Goal: Task Accomplishment & Management: Complete application form

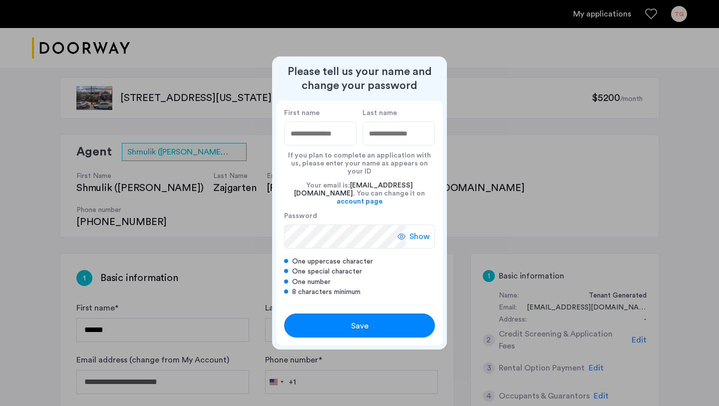
click at [455, 66] on div at bounding box center [359, 203] width 719 height 406
click at [447, 70] on div at bounding box center [359, 203] width 719 height 406
drag, startPoint x: 340, startPoint y: 314, endPoint x: 489, endPoint y: 211, distance: 181.5
click at [489, 213] on div "Please tell us your name and change your password First name Last name If you p…" at bounding box center [359, 203] width 719 height 406
click at [310, 145] on input "First name" at bounding box center [320, 133] width 72 height 24
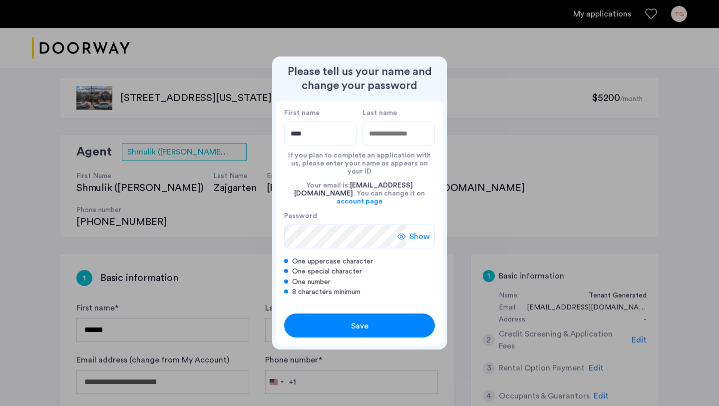
type input "****"
click at [376, 145] on input "Last name" at bounding box center [399, 133] width 72 height 24
type input "*******"
click at [416, 230] on span "Show" at bounding box center [420, 236] width 20 height 12
click at [383, 197] on link "account page" at bounding box center [360, 201] width 46 height 8
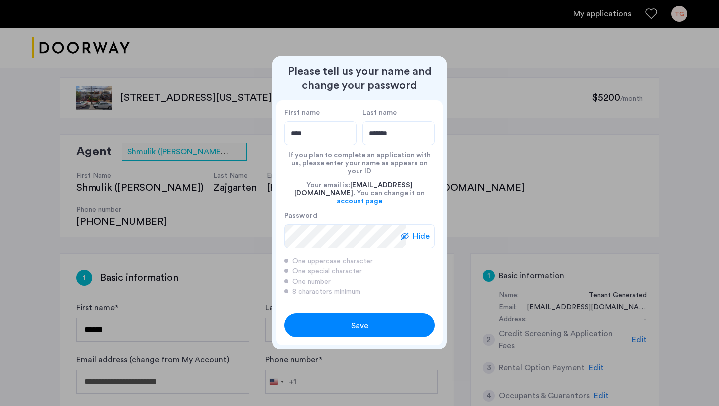
click at [402, 320] on div "Save" at bounding box center [360, 326] width 96 height 12
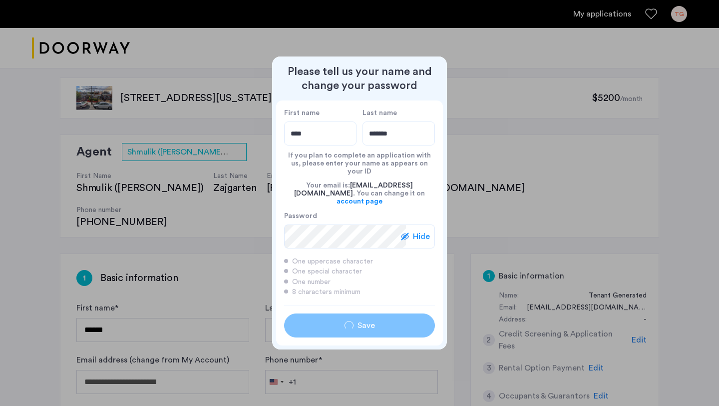
type input "****"
type input "*******"
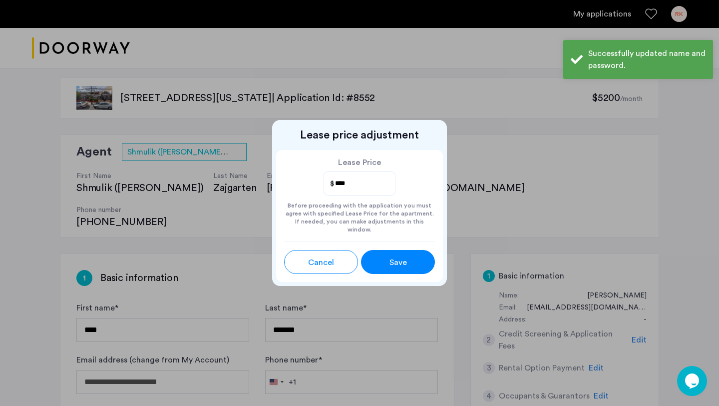
scroll to position [2, 0]
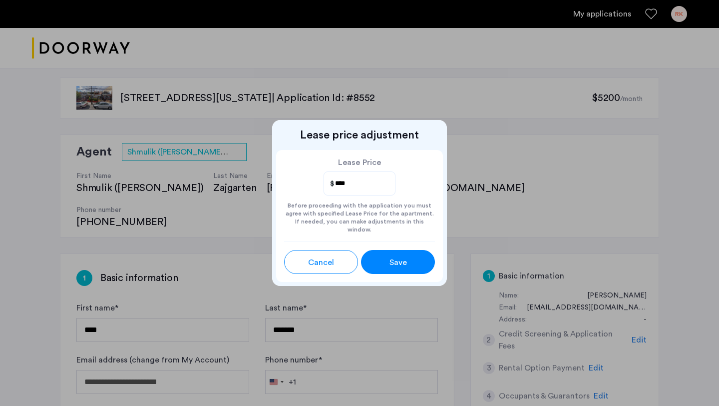
drag, startPoint x: 351, startPoint y: 188, endPoint x: 279, endPoint y: 192, distance: 72.0
click at [279, 192] on div "Lease Price **** Before proceeding with the application you must agree with spe…" at bounding box center [359, 195] width 167 height 91
type input "*"
type input "****"
click at [379, 254] on button "Save" at bounding box center [398, 262] width 74 height 24
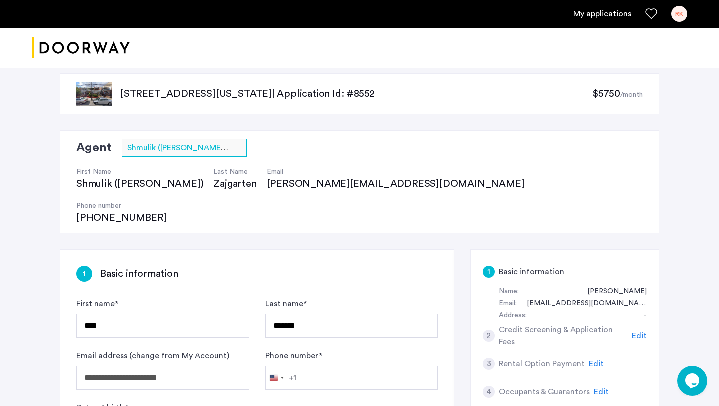
scroll to position [0, 0]
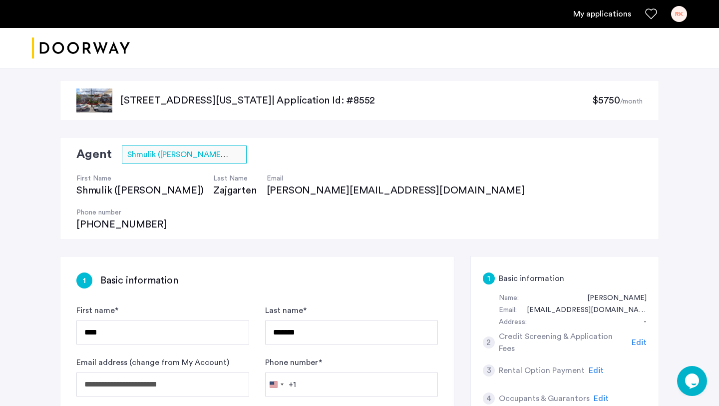
click at [597, 103] on span "$5750" at bounding box center [606, 100] width 28 height 10
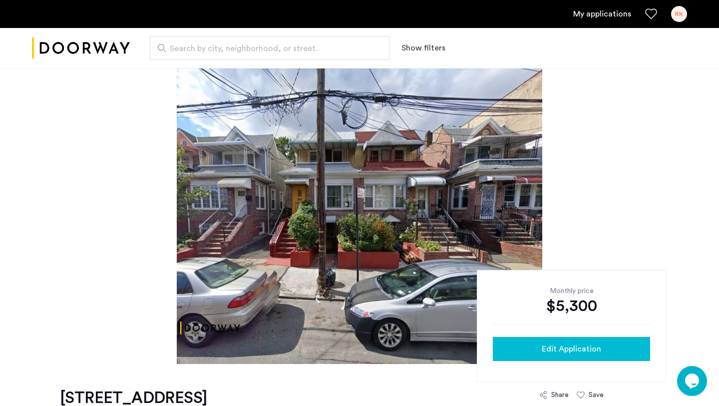
click at [569, 337] on button "Edit Application" at bounding box center [571, 349] width 157 height 24
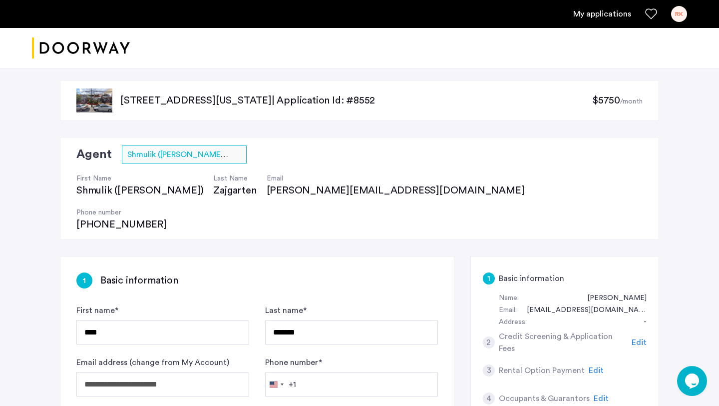
click at [608, 96] on span "$5750" at bounding box center [606, 100] width 28 height 10
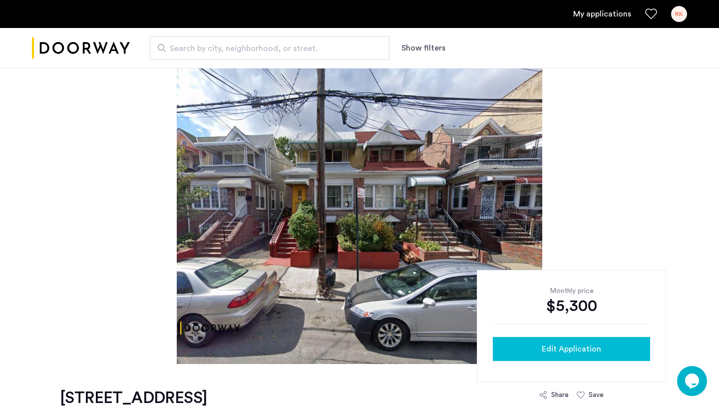
click at [535, 347] on div "Edit Application" at bounding box center [571, 349] width 141 height 12
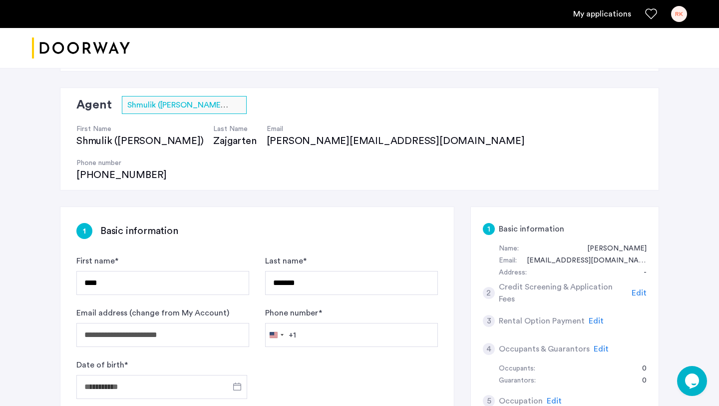
scroll to position [51, 0]
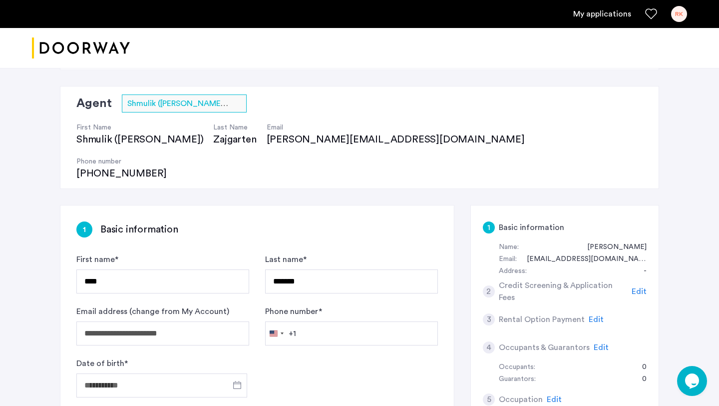
click at [590, 315] on span "Edit" at bounding box center [596, 319] width 15 height 8
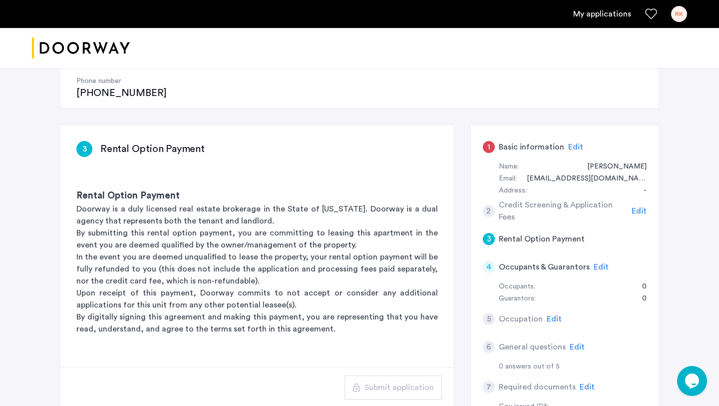
scroll to position [129, 0]
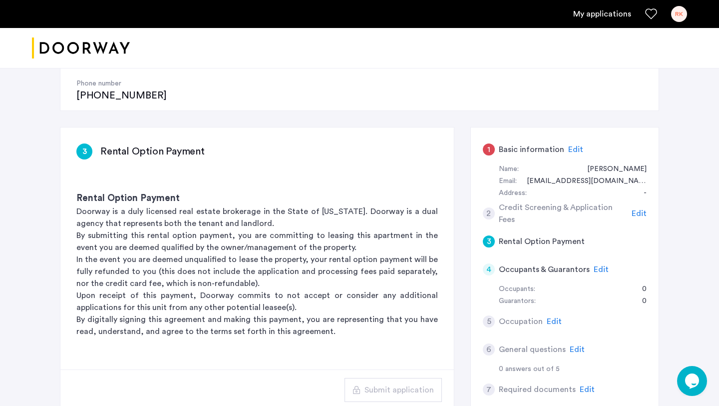
click at [638, 209] on span "Edit" at bounding box center [639, 213] width 15 height 8
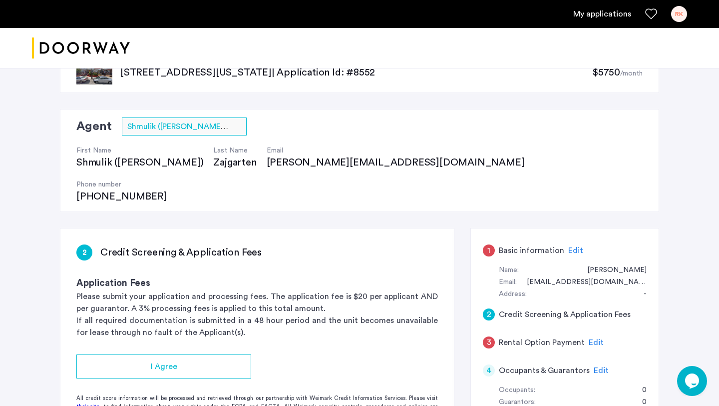
scroll to position [0, 0]
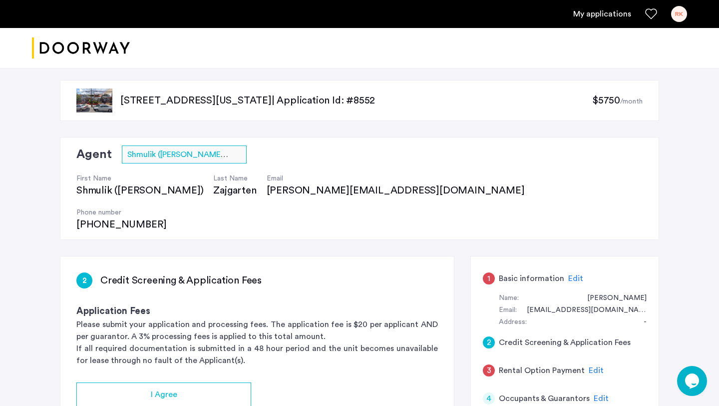
click at [620, 108] on div "[STREET_ADDRESS][US_STATE] | Application Id: #8552 $5750 /month" at bounding box center [359, 100] width 599 height 41
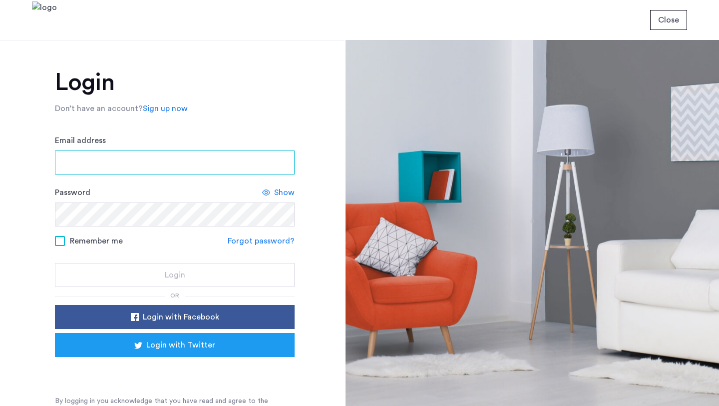
click at [185, 158] on input "Email address" at bounding box center [175, 162] width 240 height 24
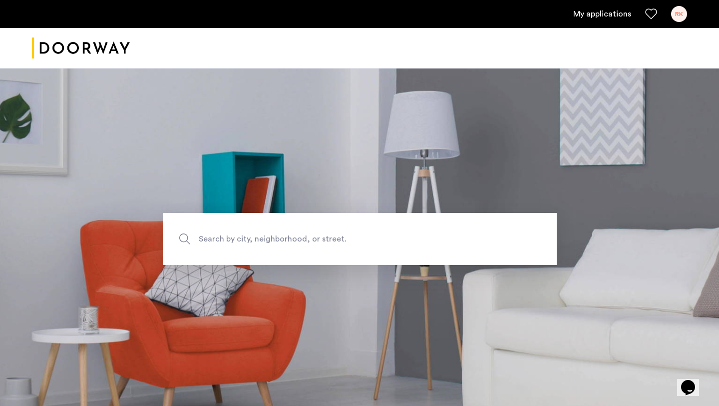
click at [611, 15] on link "My applications" at bounding box center [602, 14] width 58 height 12
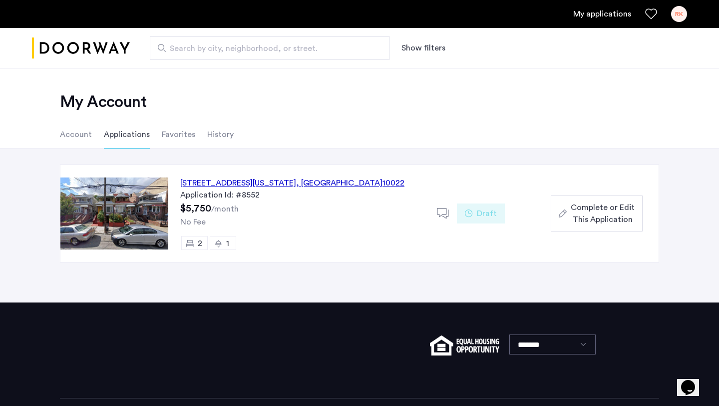
click at [588, 213] on span "Complete or Edit This Application" at bounding box center [603, 213] width 64 height 24
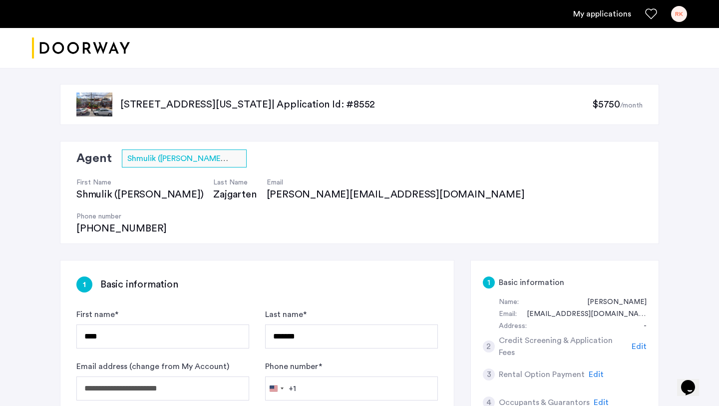
click at [620, 104] on sub "/month" at bounding box center [631, 105] width 22 height 7
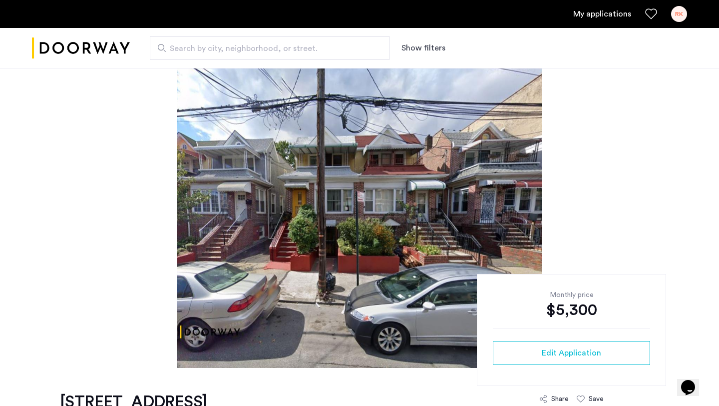
click at [563, 307] on div "$5,300" at bounding box center [571, 310] width 157 height 20
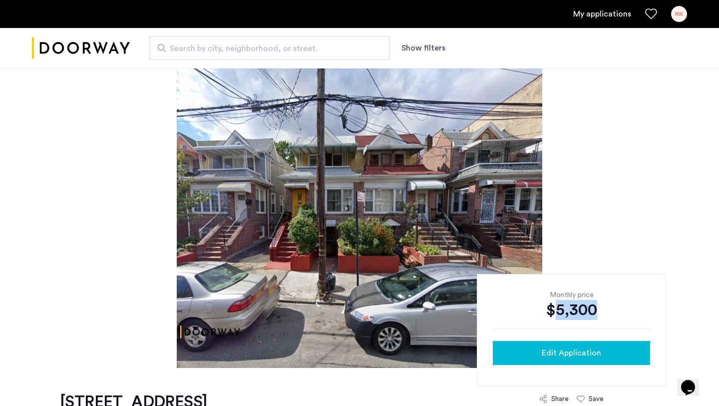
click at [570, 351] on span "Edit Application" at bounding box center [571, 353] width 59 height 12
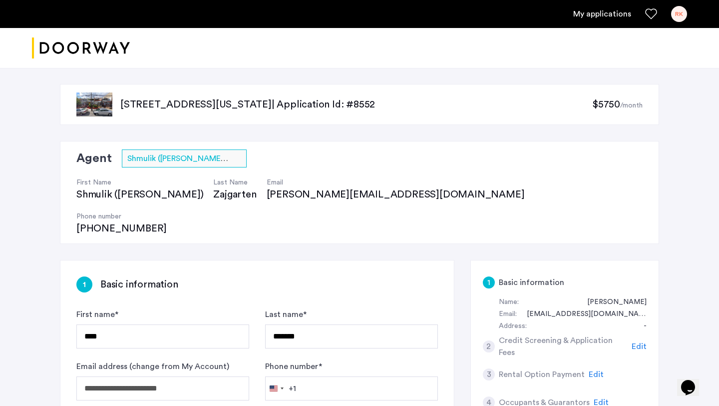
click at [603, 106] on span "$5750" at bounding box center [606, 104] width 28 height 10
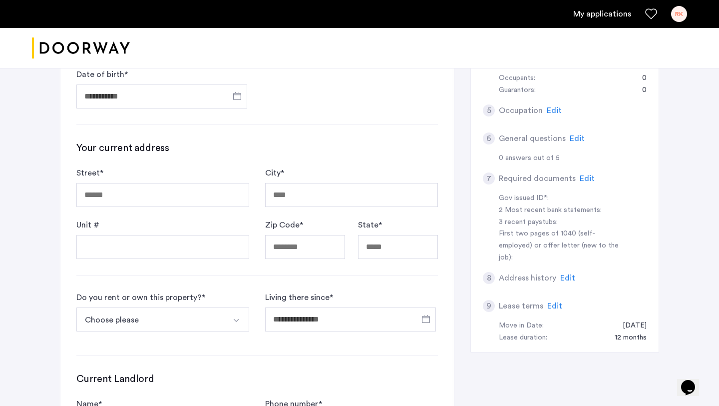
scroll to position [334, 0]
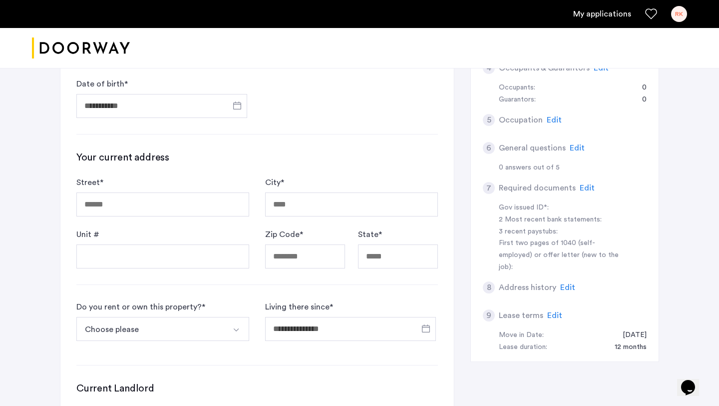
click at [552, 311] on span "Edit" at bounding box center [554, 315] width 15 height 8
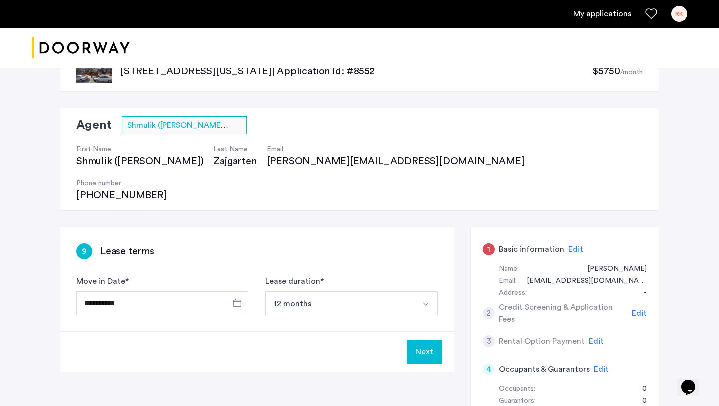
scroll to position [33, 0]
click at [590, 337] on span "Edit" at bounding box center [596, 341] width 15 height 8
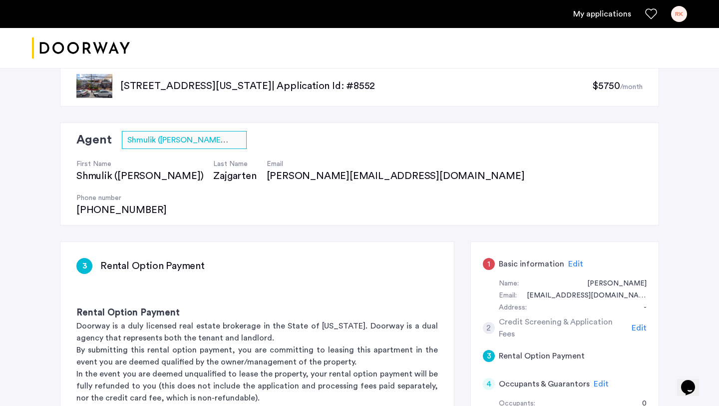
scroll to position [18, 0]
click at [637, 324] on span "Edit" at bounding box center [639, 328] width 15 height 8
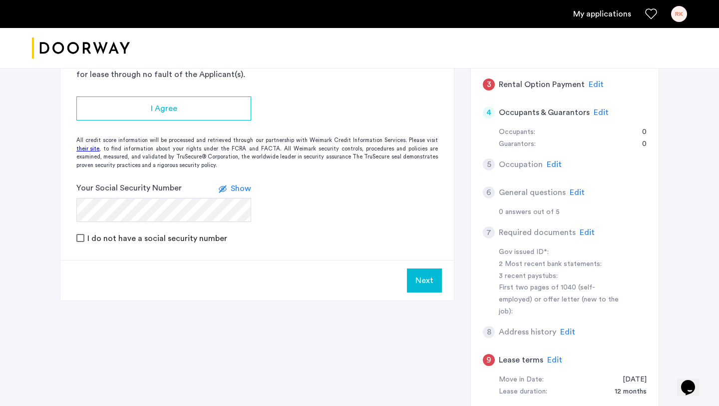
scroll to position [0, 0]
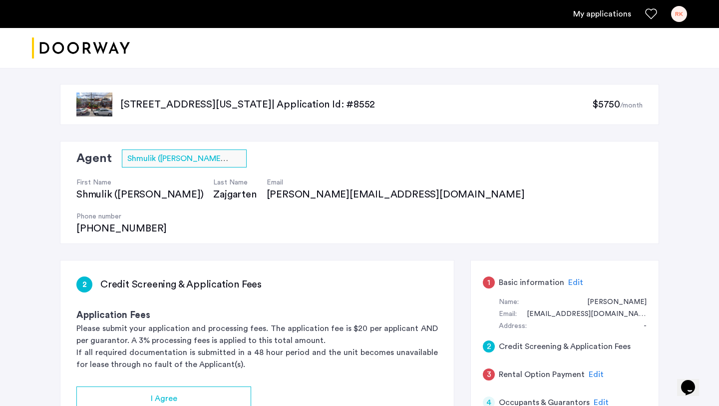
click at [601, 106] on span "$5750" at bounding box center [606, 104] width 28 height 10
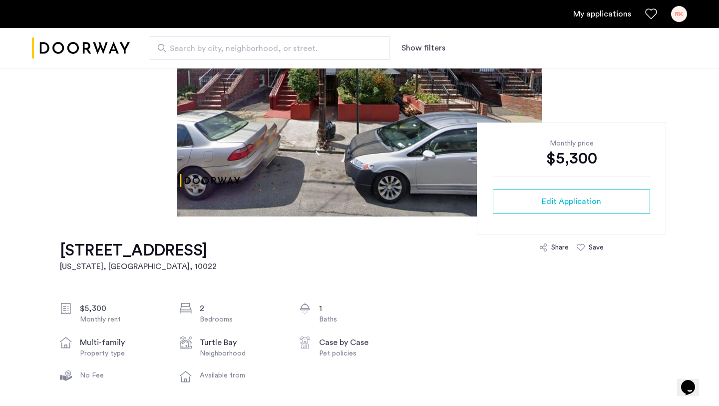
scroll to position [155, 0]
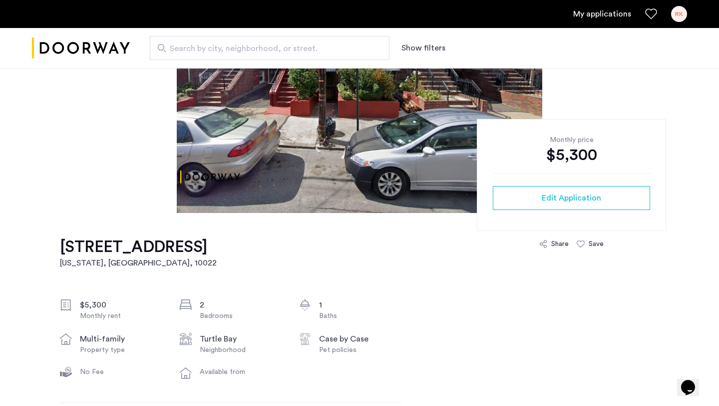
click at [562, 155] on div "$5,300" at bounding box center [571, 155] width 157 height 20
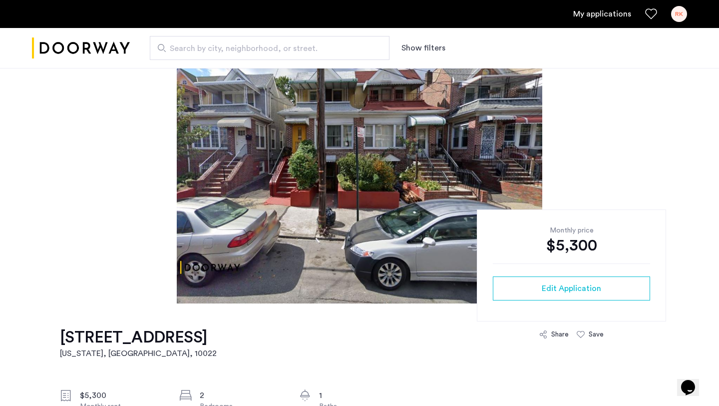
scroll to position [0, 0]
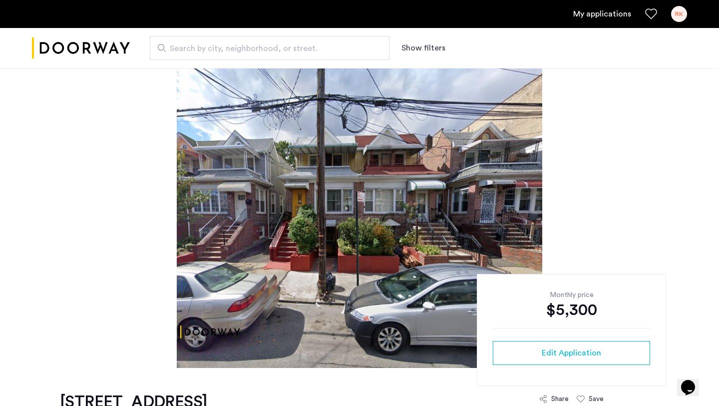
click at [286, 142] on img at bounding box center [360, 218] width 366 height 300
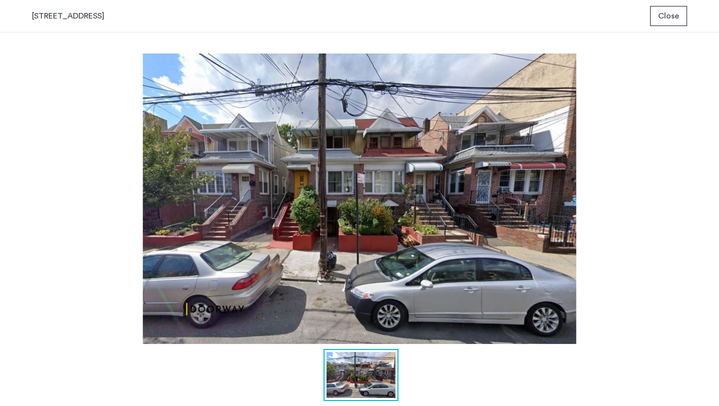
click at [661, 17] on span "Close" at bounding box center [668, 16] width 21 height 12
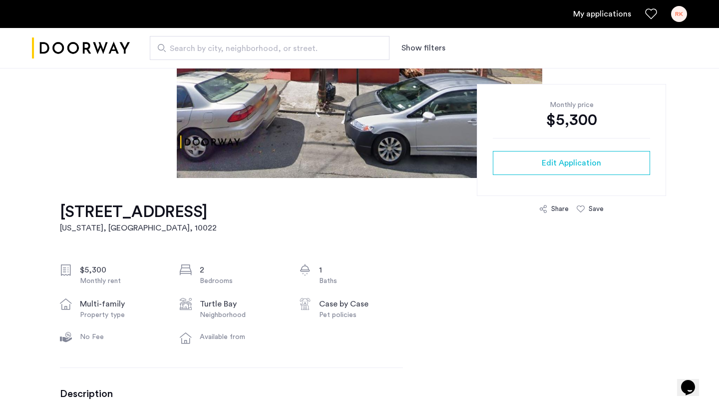
scroll to position [192, 0]
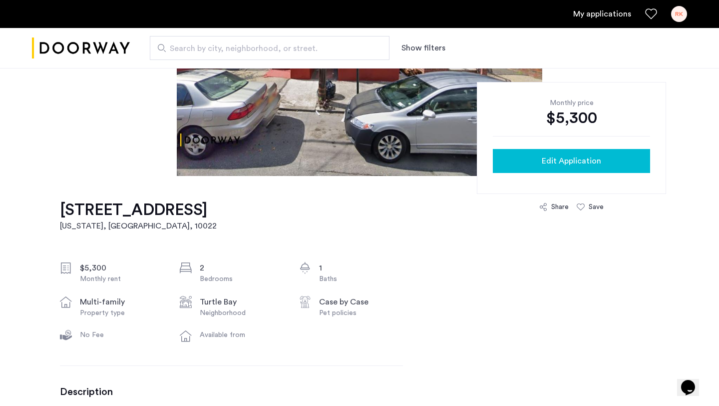
click at [584, 167] on button "Edit Application" at bounding box center [571, 161] width 157 height 24
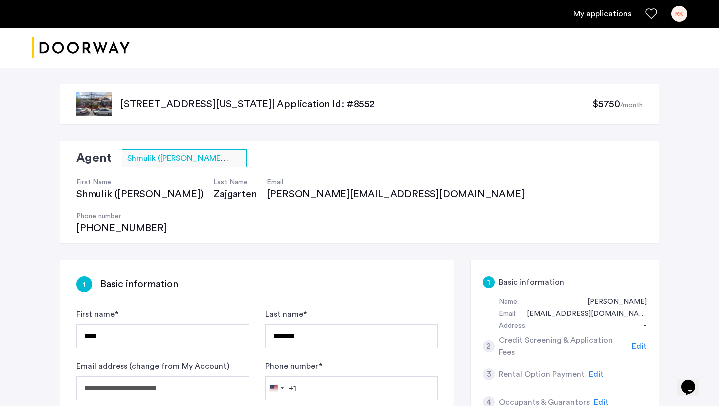
click at [603, 106] on span "$5750" at bounding box center [606, 104] width 28 height 10
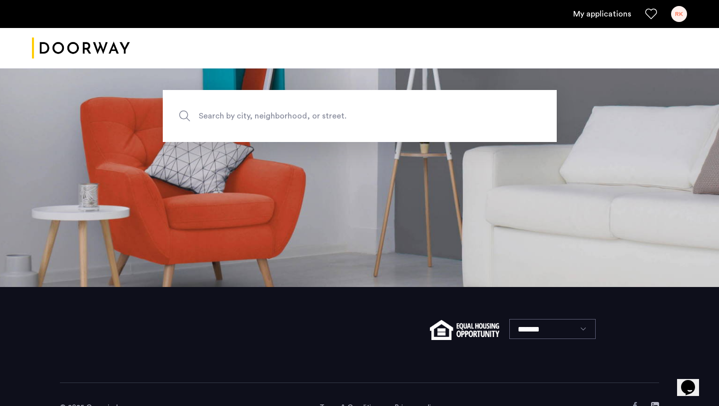
scroll to position [149, 0]
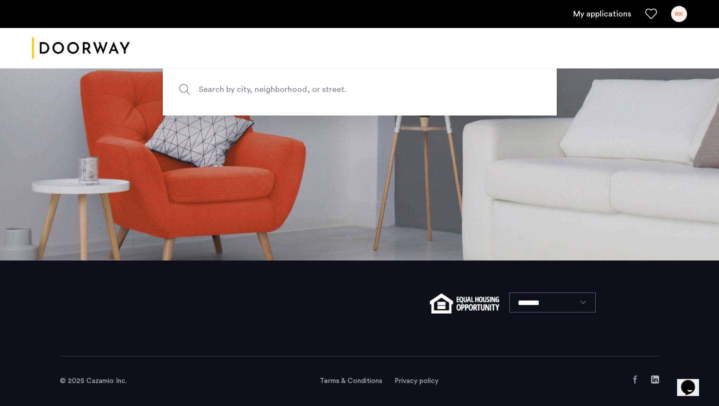
click at [315, 94] on span "Search by city, neighborhood, or street." at bounding box center [337, 89] width 276 height 13
click at [315, 94] on input "Search by city, neighborhood, or street." at bounding box center [360, 89] width 394 height 52
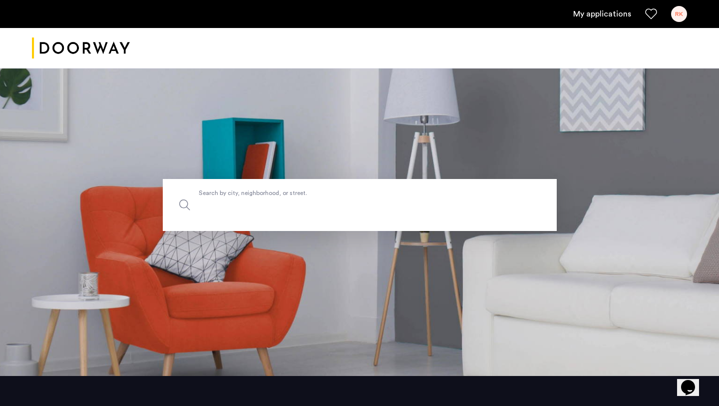
scroll to position [0, 0]
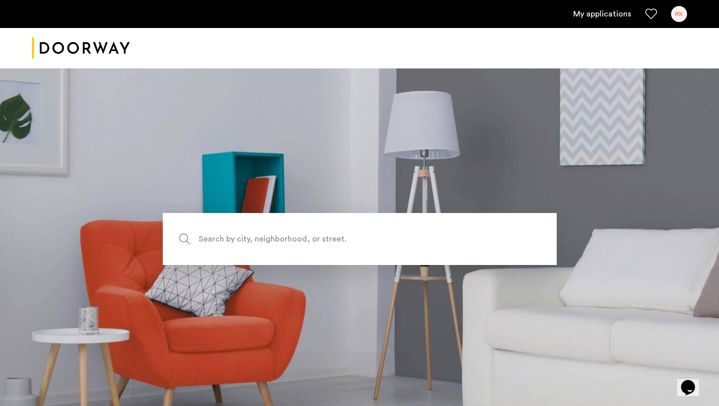
click at [615, 10] on link "My applications" at bounding box center [602, 14] width 58 height 12
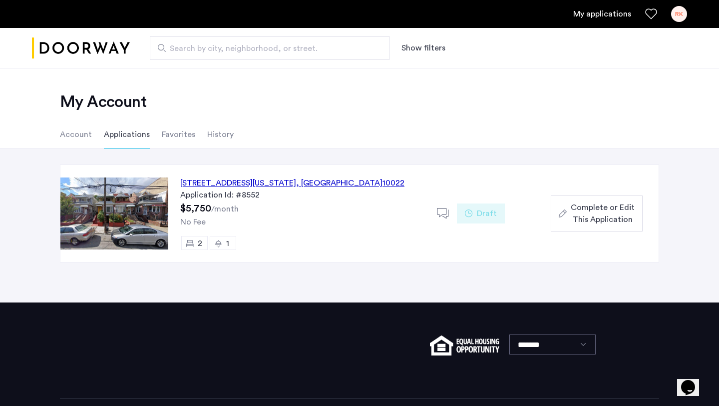
click at [205, 180] on div "329 East 52nd Street, Unit 4A, New York , NY 10022" at bounding box center [292, 183] width 224 height 12
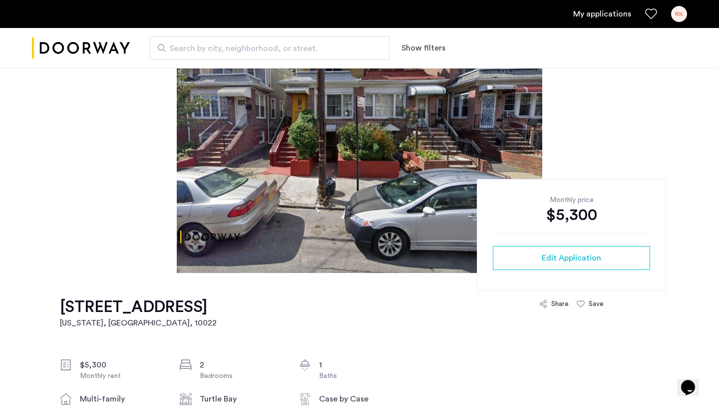
scroll to position [96, 0]
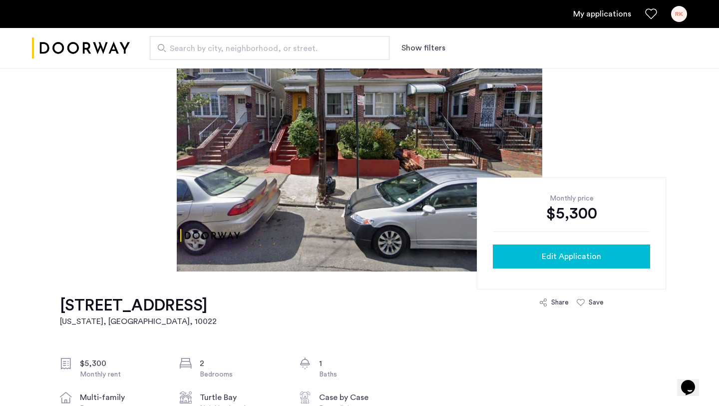
click at [580, 249] on button "Edit Application" at bounding box center [571, 256] width 157 height 24
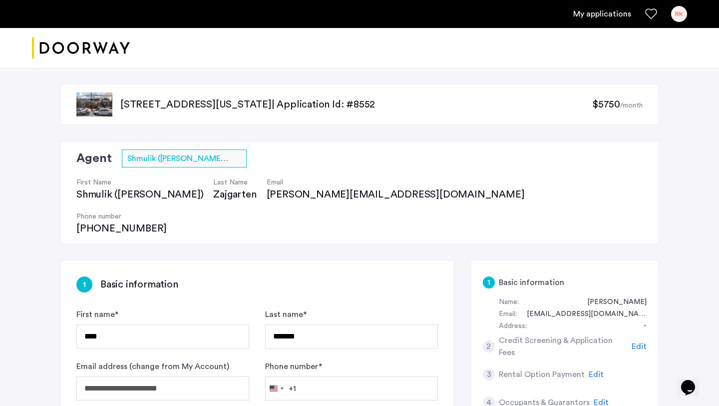
click at [600, 104] on span "$5750" at bounding box center [606, 104] width 28 height 10
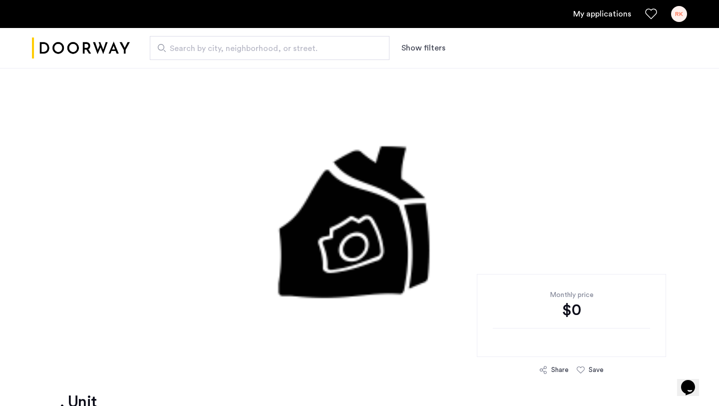
click at [600, 105] on div at bounding box center [359, 218] width 719 height 300
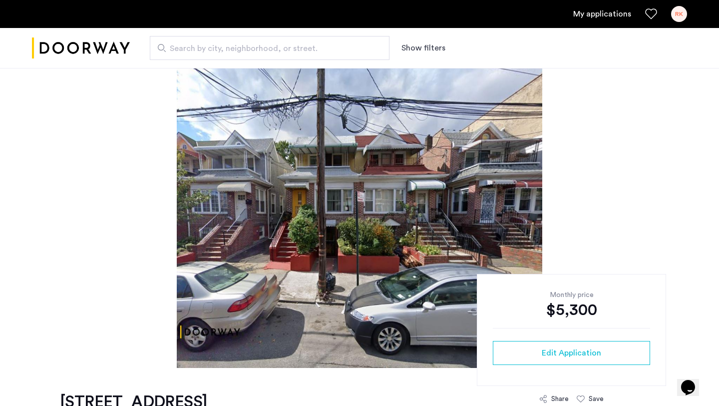
click at [568, 339] on div "Monthly price $5,300 Edit Application" at bounding box center [571, 330] width 189 height 112
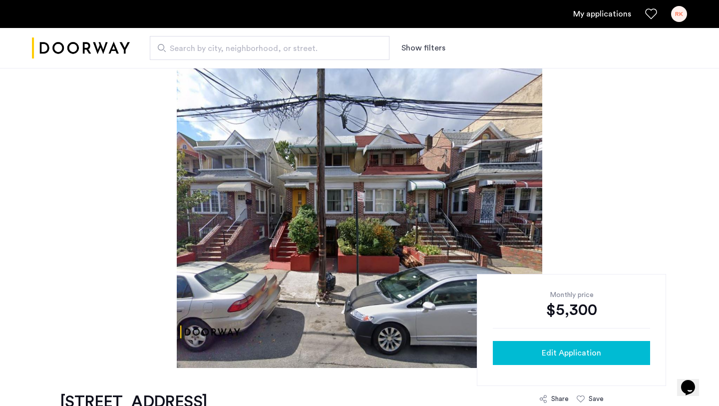
click at [566, 348] on span "Edit Application" at bounding box center [571, 353] width 59 height 12
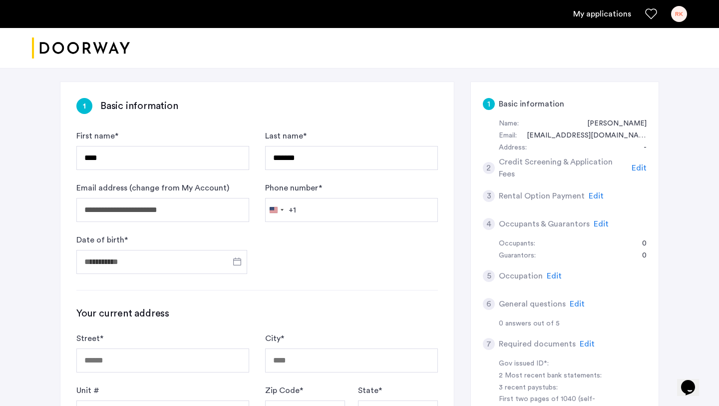
scroll to position [179, 0]
click at [534, 155] on h5 "Credit Screening & Application Fees" at bounding box center [563, 167] width 129 height 24
click at [641, 163] on span "Edit" at bounding box center [639, 167] width 15 height 8
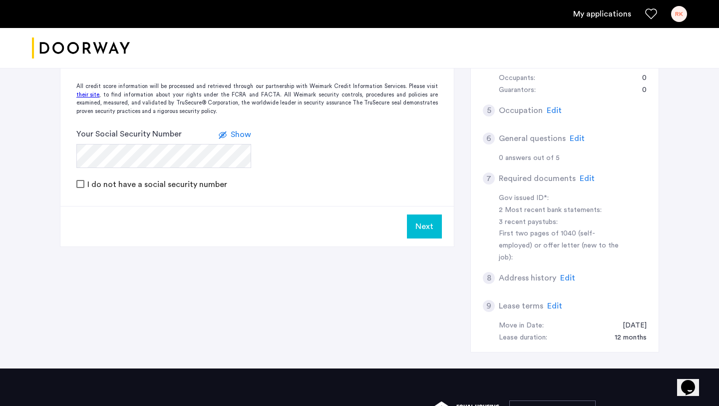
scroll to position [380, 0]
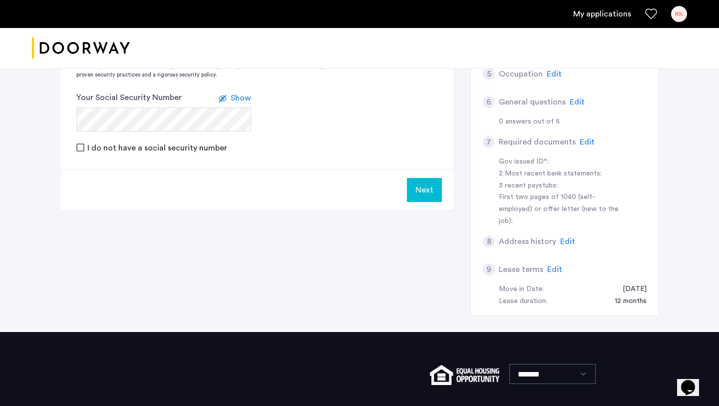
click at [521, 263] on h5 "Lease terms" at bounding box center [521, 269] width 44 height 12
click at [556, 265] on span "Edit" at bounding box center [554, 269] width 15 height 8
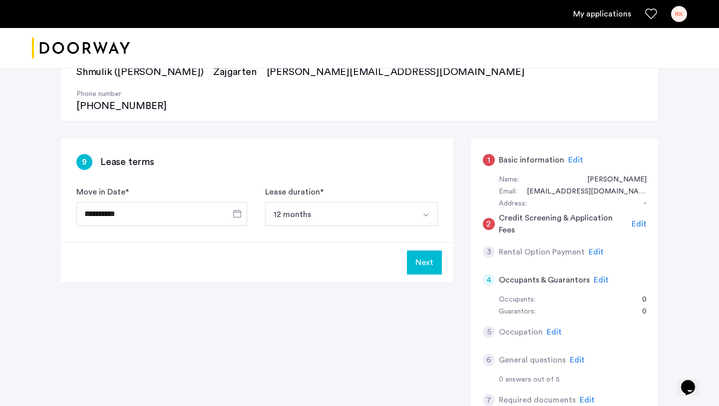
scroll to position [125, 0]
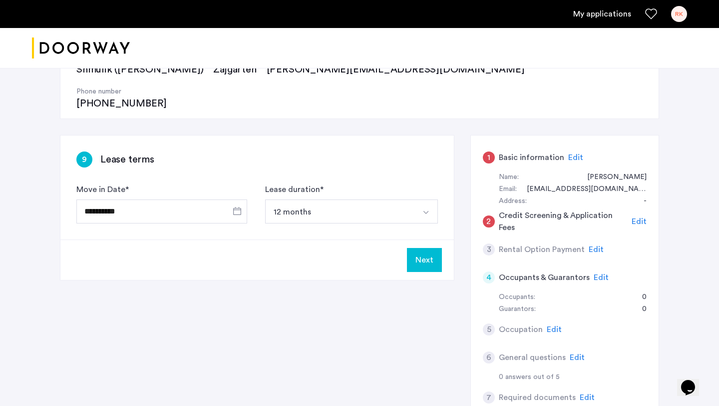
click at [596, 245] on span "Edit" at bounding box center [596, 249] width 15 height 8
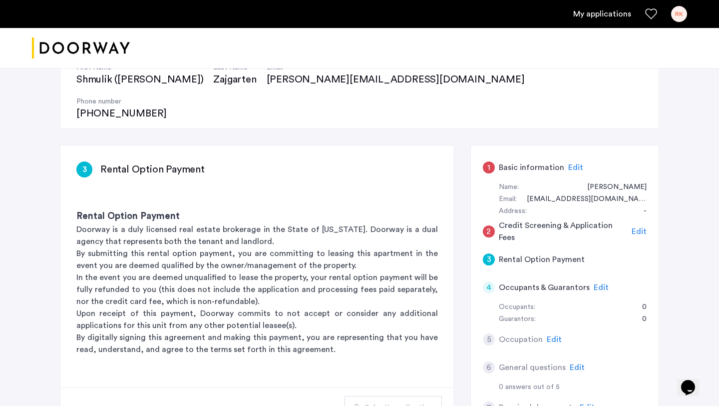
scroll to position [0, 0]
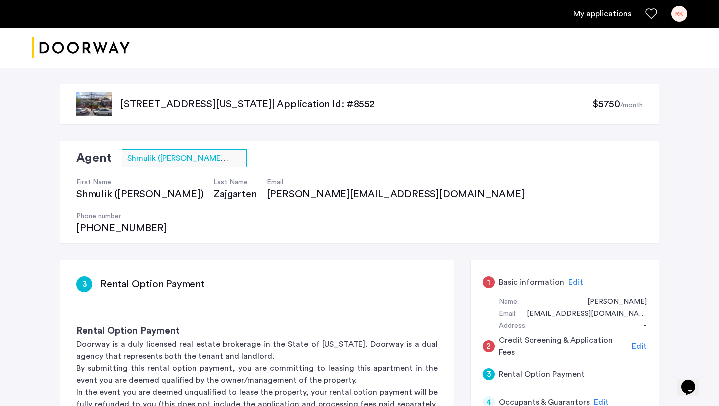
click at [610, 105] on span "$5750" at bounding box center [606, 104] width 28 height 10
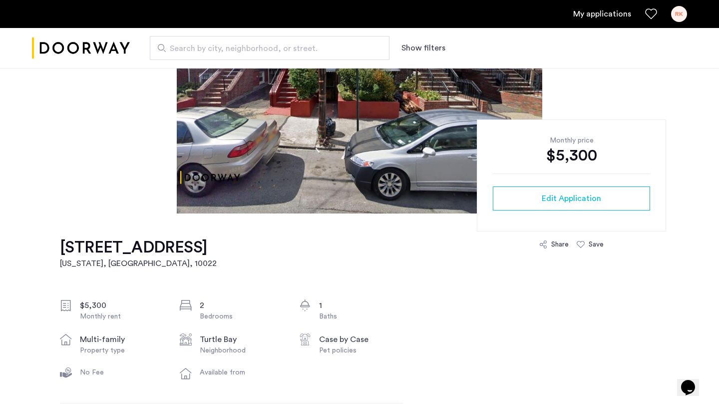
scroll to position [171, 0]
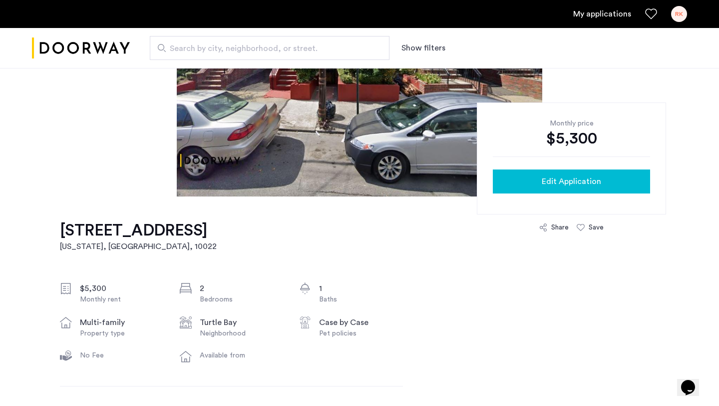
click at [571, 181] on span "Edit Application" at bounding box center [571, 181] width 59 height 12
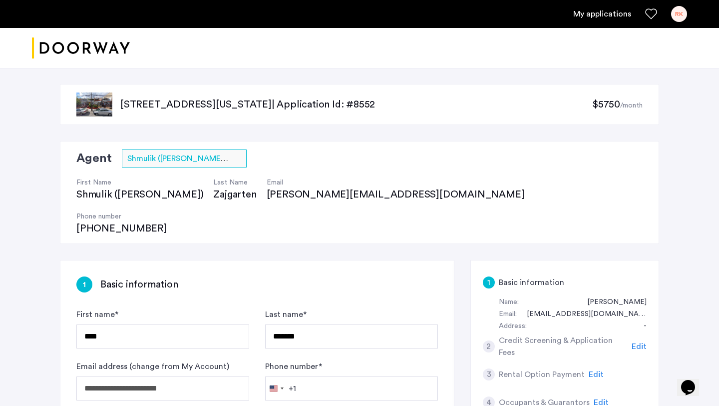
click at [601, 102] on span "$5750" at bounding box center [606, 104] width 28 height 10
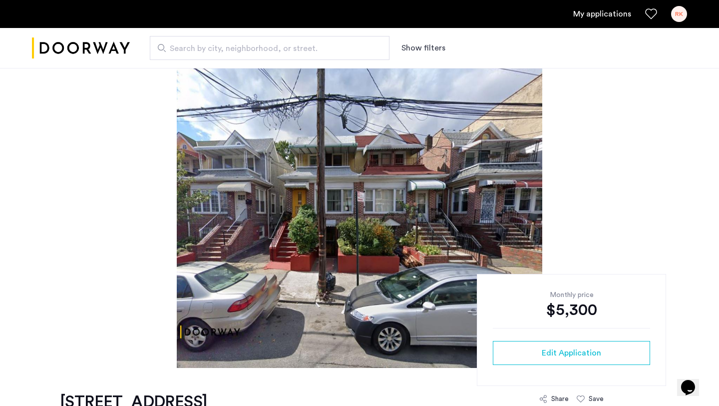
click at [673, 13] on div "RK" at bounding box center [679, 14] width 16 height 16
click at [594, 18] on div at bounding box center [359, 203] width 719 height 406
click at [594, 18] on link "My applications" at bounding box center [602, 14] width 58 height 12
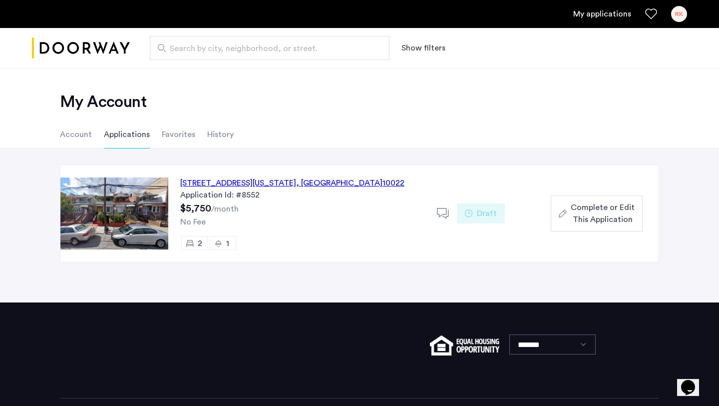
click at [474, 214] on div "Draft" at bounding box center [481, 213] width 48 height 20
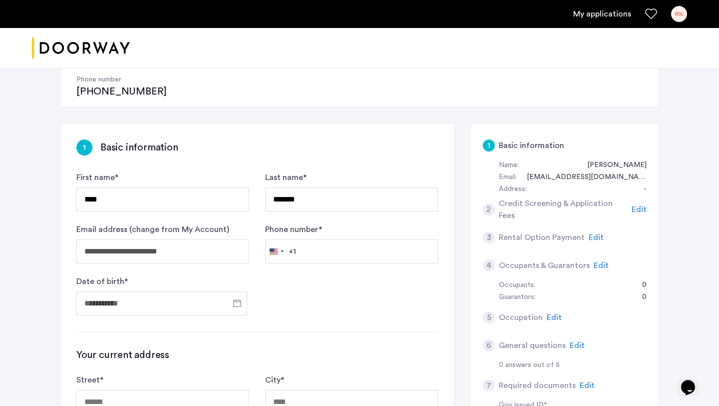
scroll to position [124, 0]
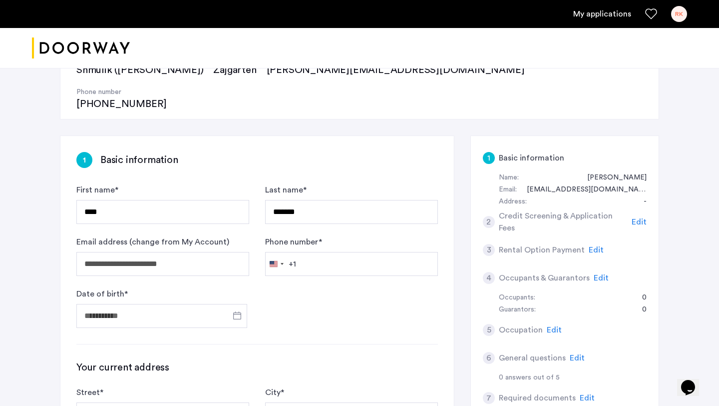
click at [598, 274] on span "Edit" at bounding box center [601, 278] width 15 height 8
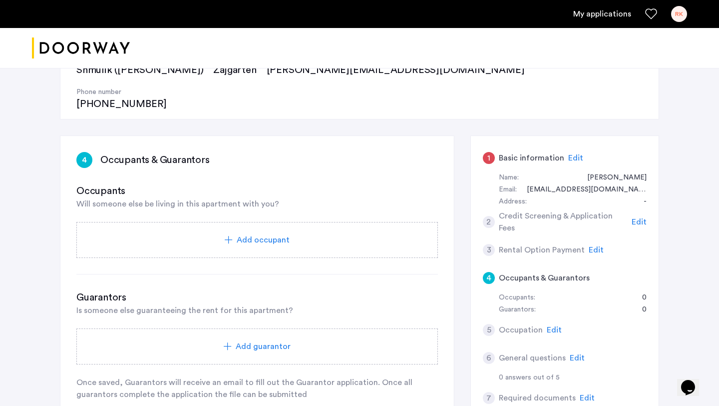
click at [248, 234] on span "Add occupant" at bounding box center [263, 240] width 53 height 12
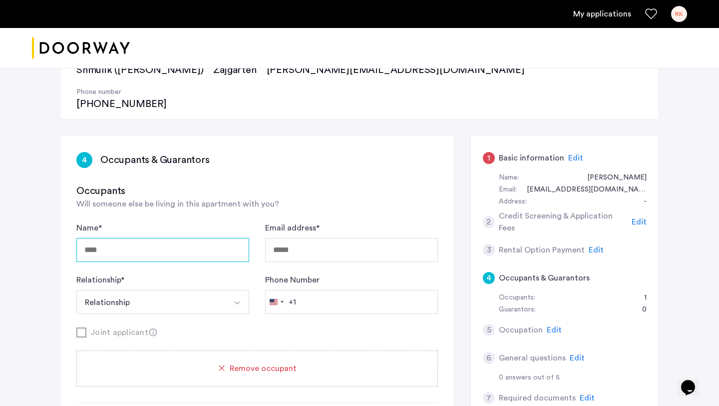
click at [200, 238] on input "Name *" at bounding box center [162, 250] width 173 height 24
type input "*********"
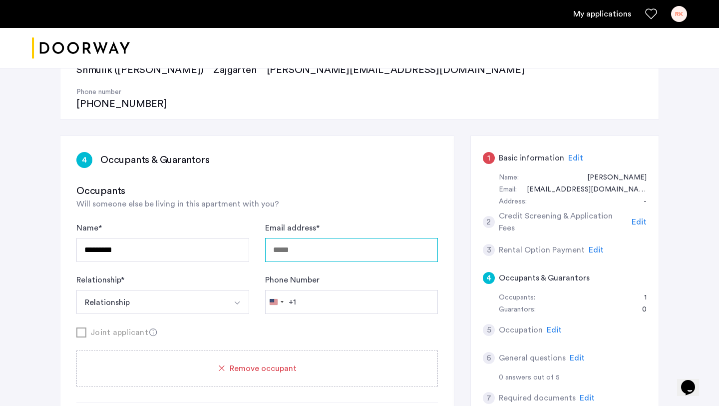
type input "**********"
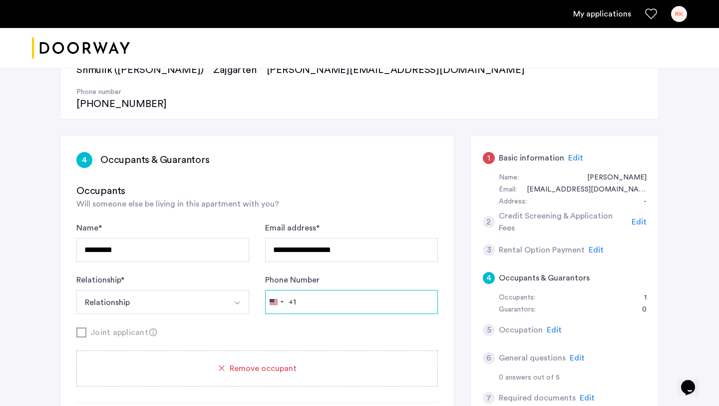
type input "**********"
click at [196, 290] on button "Relationship" at bounding box center [150, 302] width 149 height 24
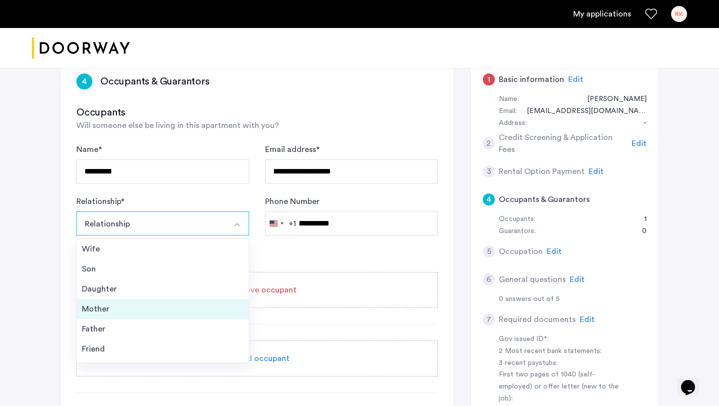
scroll to position [36, 0]
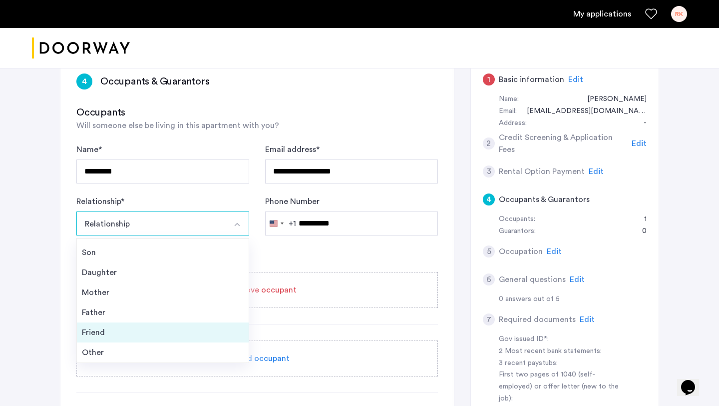
click at [126, 326] on div "Friend" at bounding box center [163, 332] width 162 height 12
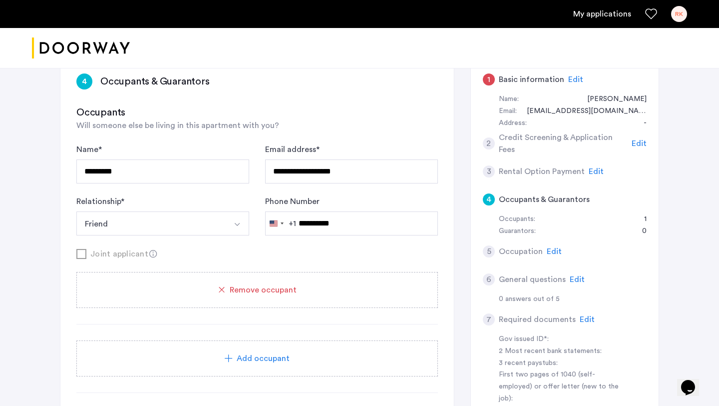
click at [150, 250] on use at bounding box center [152, 253] width 7 height 7
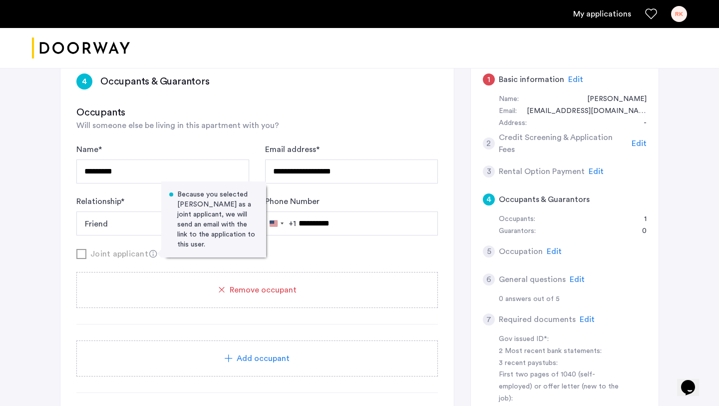
click at [81, 247] on div "Joint applicant Because you selected Ryan Gans as a joint applicant, we will se…" at bounding box center [257, 253] width 362 height 12
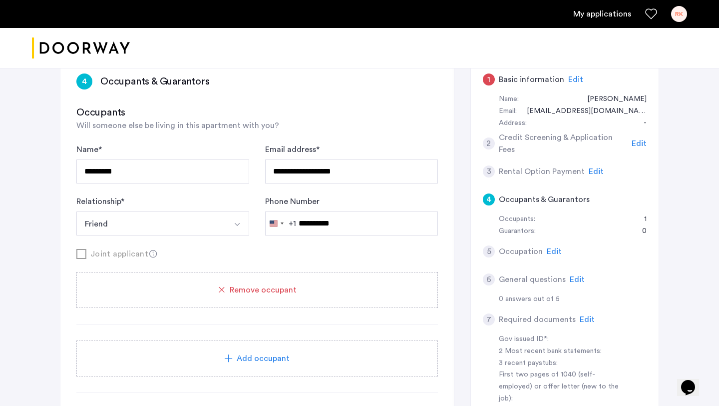
click at [149, 250] on use at bounding box center [152, 253] width 7 height 7
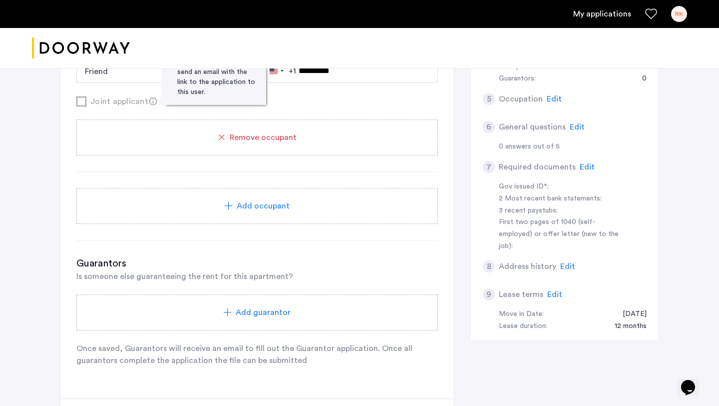
scroll to position [357, 0]
click at [565, 260] on span "Edit" at bounding box center [567, 264] width 15 height 8
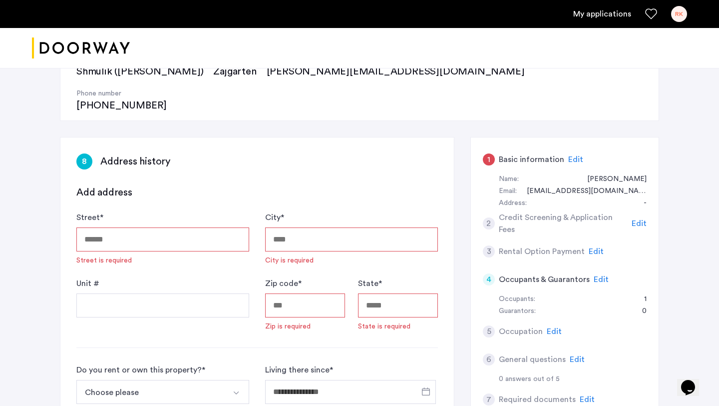
scroll to position [95, 0]
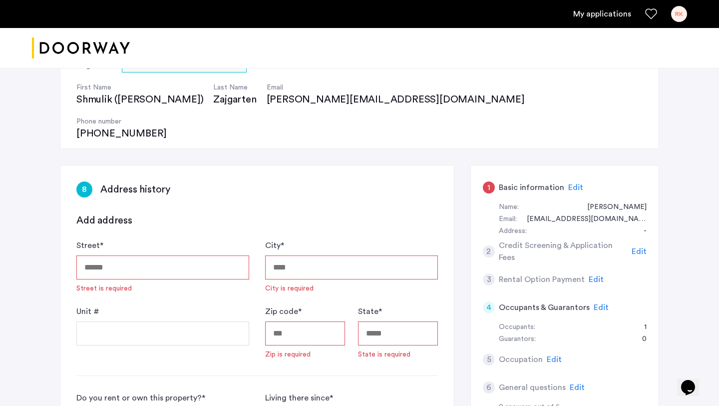
click at [576, 183] on span "Edit" at bounding box center [575, 187] width 15 height 8
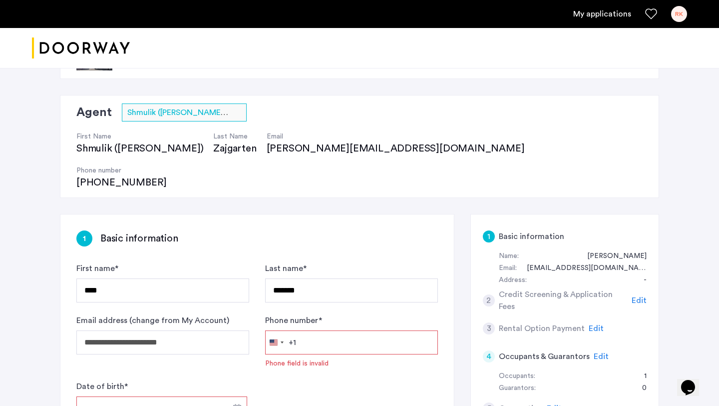
scroll to position [0, 0]
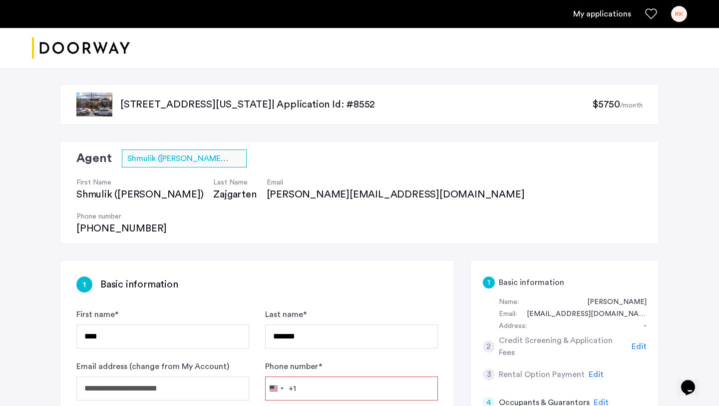
click at [620, 102] on sub "/month" at bounding box center [631, 105] width 22 height 7
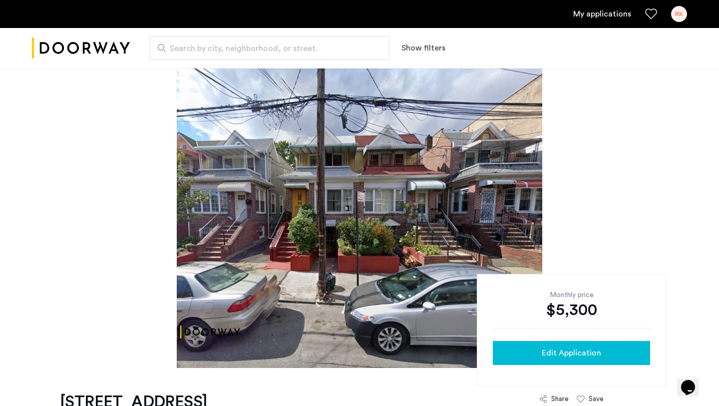
click at [580, 346] on button "Edit Application" at bounding box center [571, 353] width 157 height 24
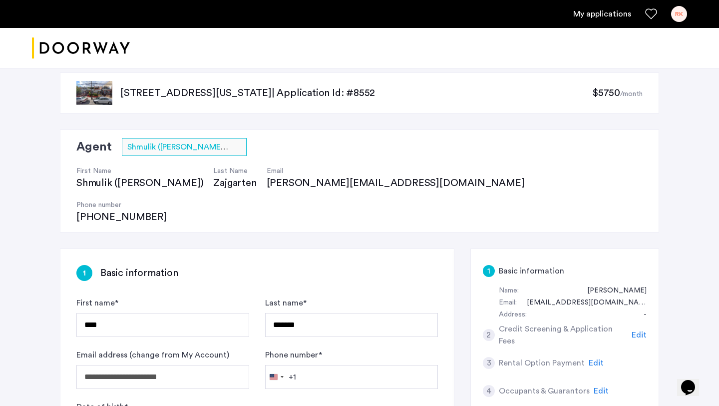
scroll to position [1, 0]
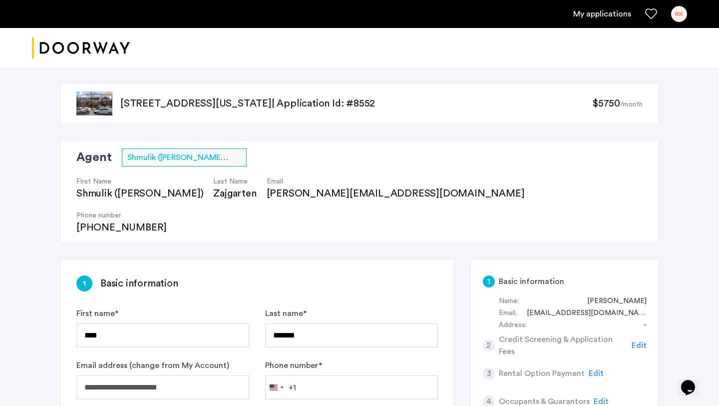
click at [612, 103] on span "$5750" at bounding box center [606, 103] width 28 height 10
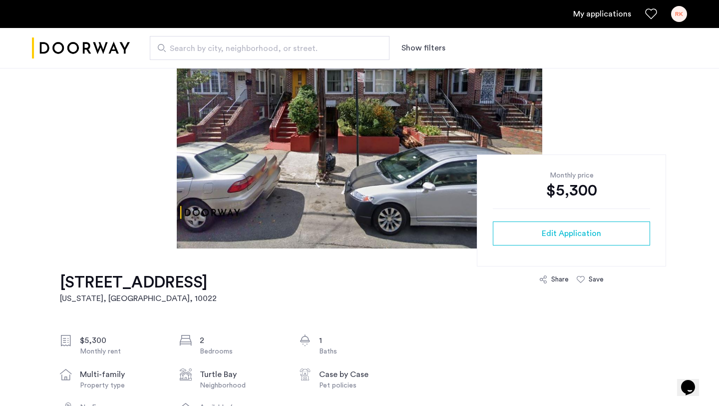
scroll to position [122, 0]
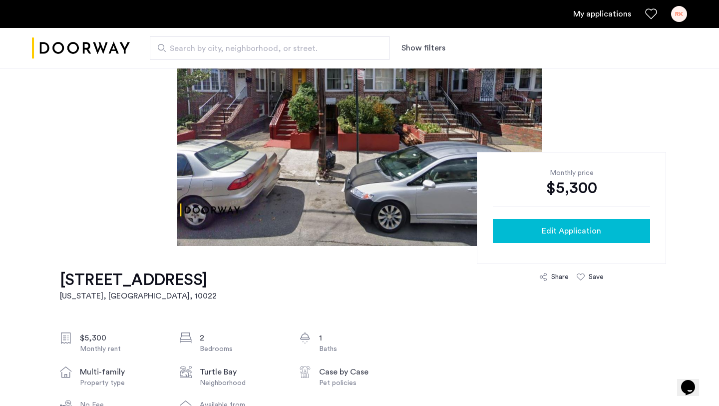
click at [550, 231] on span "Edit Application" at bounding box center [571, 231] width 59 height 12
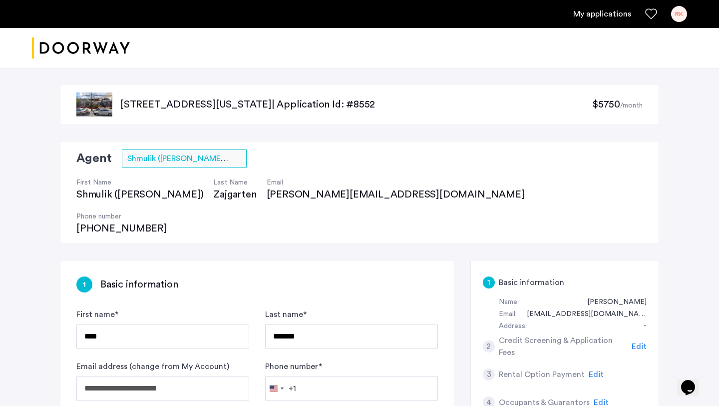
click at [446, 154] on div "Agent Select agent × Shmulik (Sam) Zajgarten First Name Shmulik (Sam) Last Name…" at bounding box center [359, 192] width 599 height 103
click at [599, 107] on span "$5750" at bounding box center [606, 104] width 28 height 10
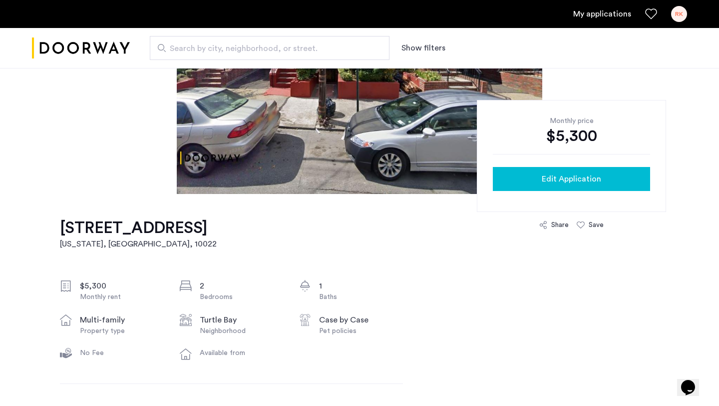
scroll to position [189, 0]
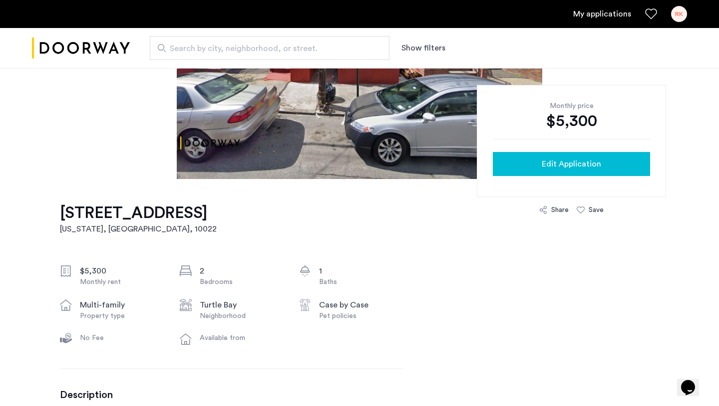
click at [545, 169] on span "Edit Application" at bounding box center [571, 164] width 59 height 12
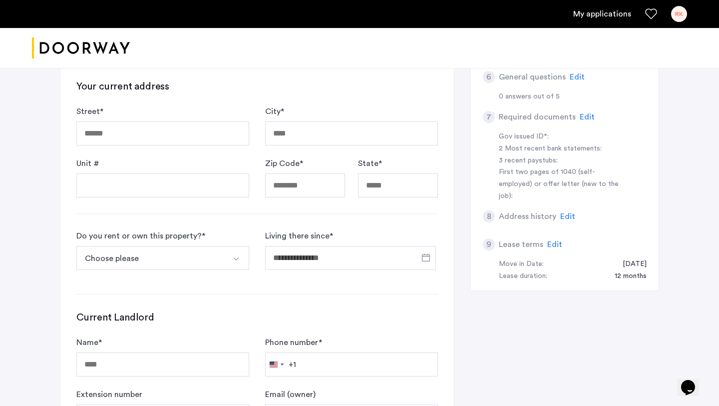
scroll to position [365, 0]
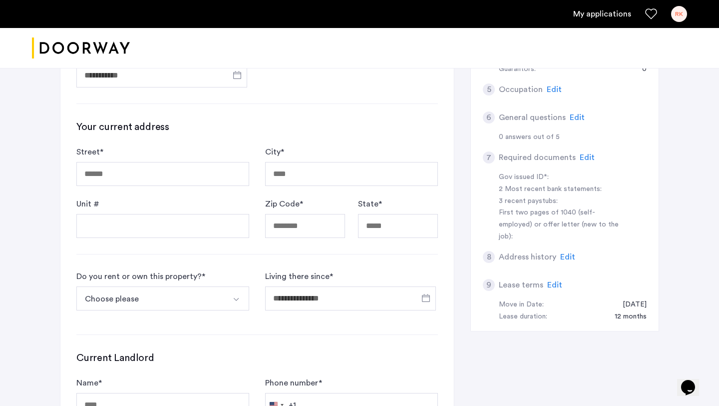
click at [525, 279] on h5 "Lease terms" at bounding box center [521, 285] width 44 height 12
click at [547, 281] on span "Edit" at bounding box center [554, 285] width 15 height 8
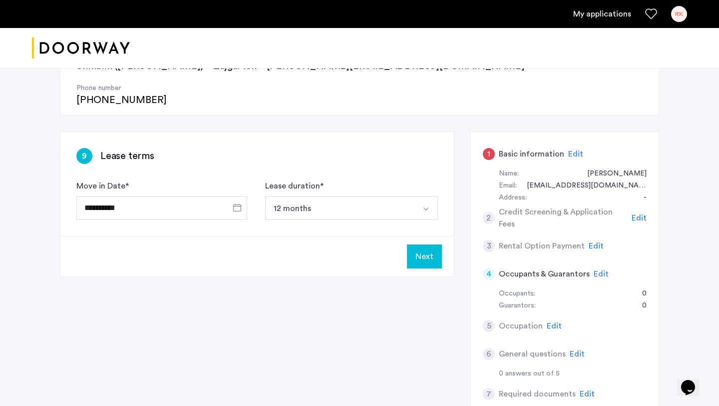
scroll to position [131, 0]
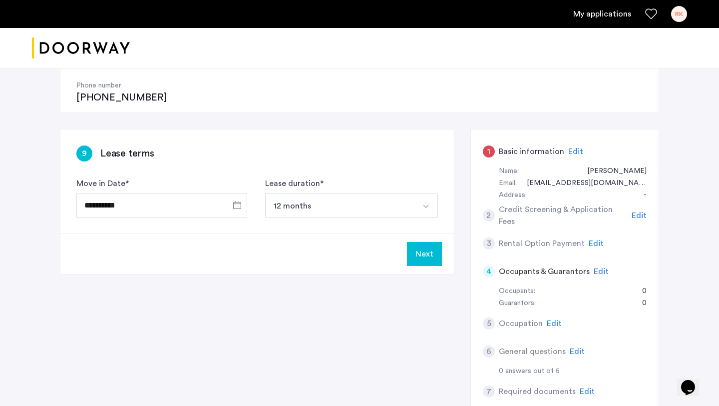
click at [429, 202] on img "Select option" at bounding box center [426, 206] width 8 height 8
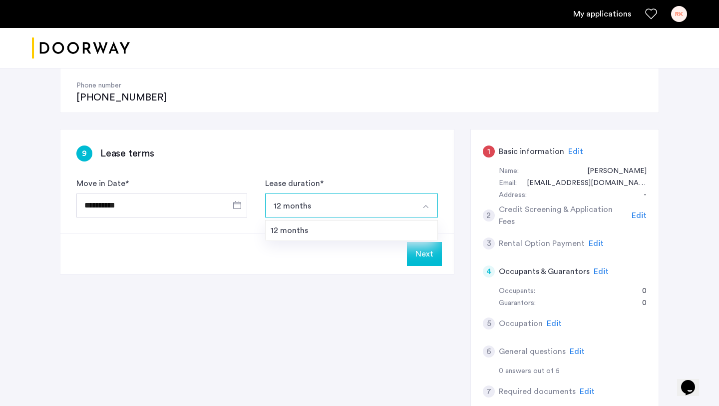
click at [429, 202] on img "Select option" at bounding box center [426, 206] width 8 height 8
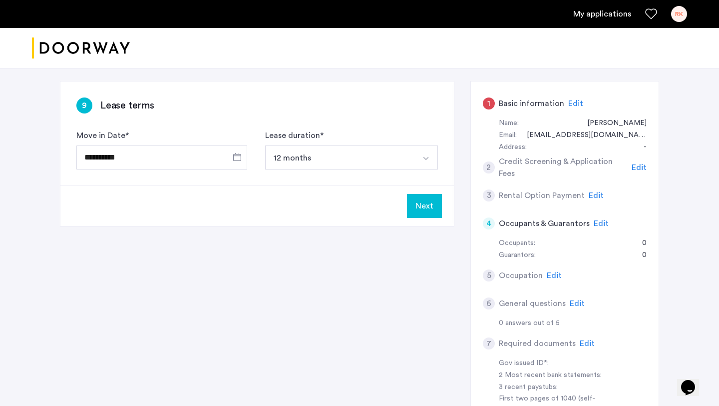
scroll to position [180, 0]
click at [571, 296] on div "Edit" at bounding box center [577, 302] width 15 height 12
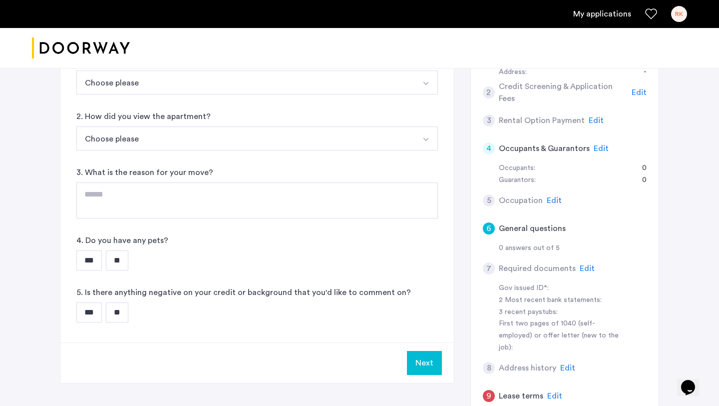
scroll to position [247, 0]
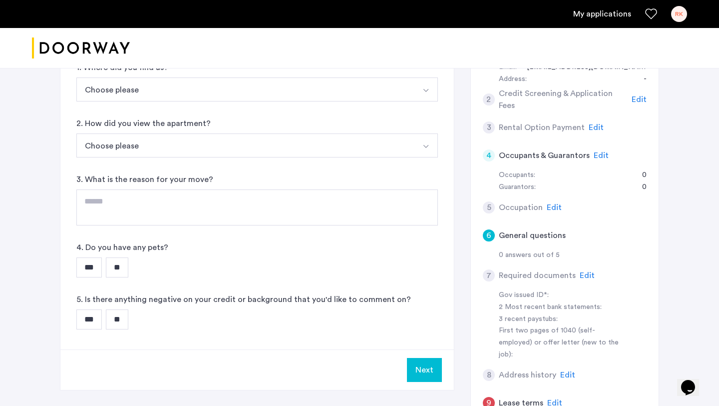
click at [549, 203] on span "Edit" at bounding box center [554, 207] width 15 height 8
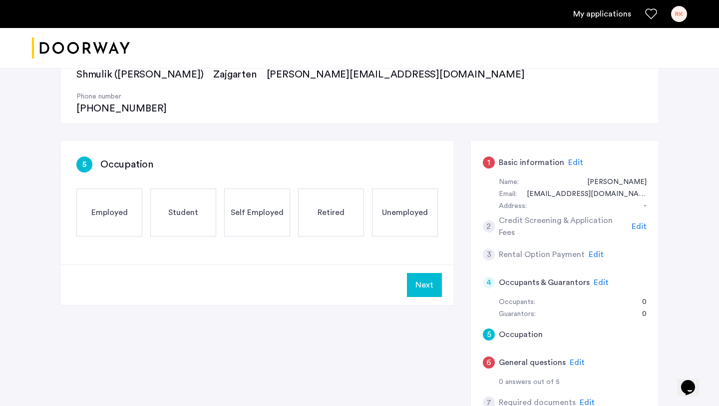
scroll to position [110, 0]
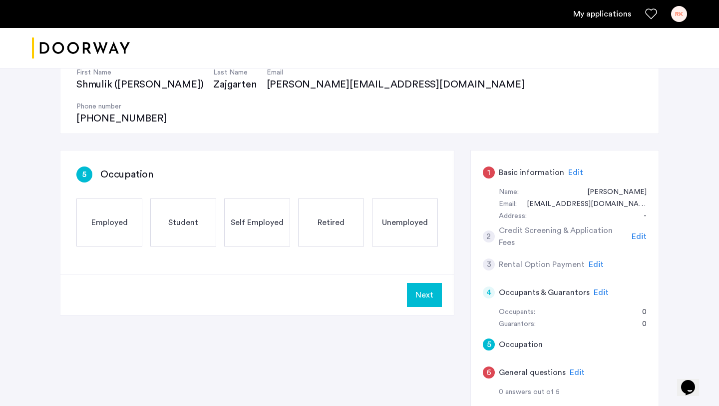
click at [106, 216] on span "Employed" at bounding box center [109, 222] width 36 height 12
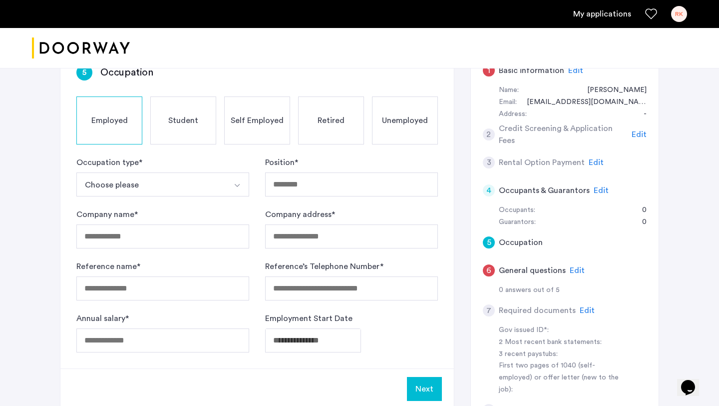
scroll to position [211, 0]
click at [591, 159] on span "Edit" at bounding box center [596, 163] width 15 height 8
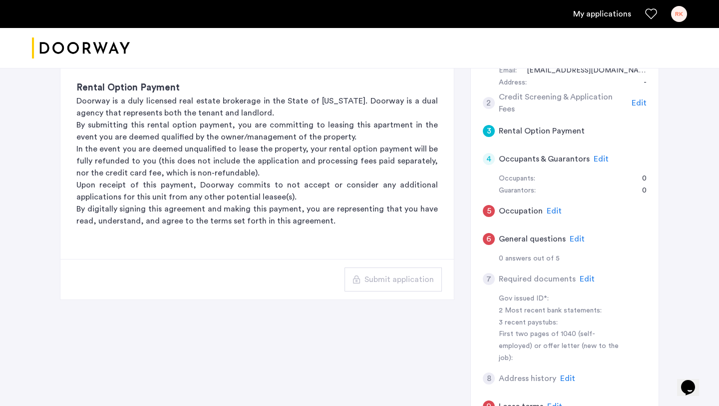
scroll to position [247, 0]
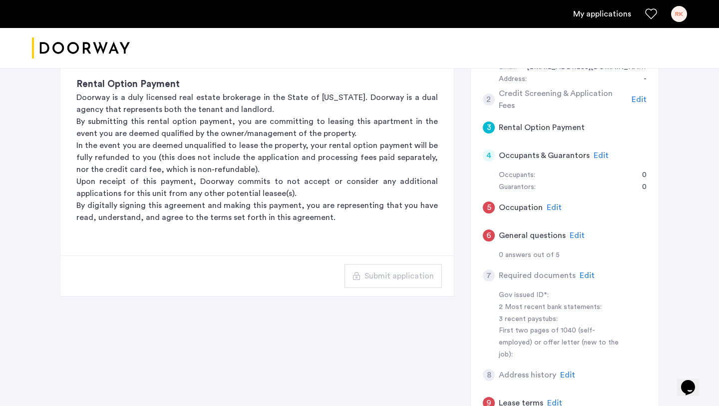
click at [560, 371] on span "Edit" at bounding box center [567, 375] width 15 height 8
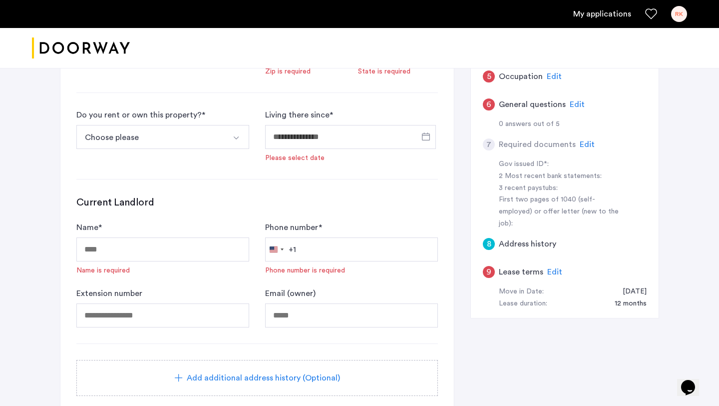
scroll to position [376, 0]
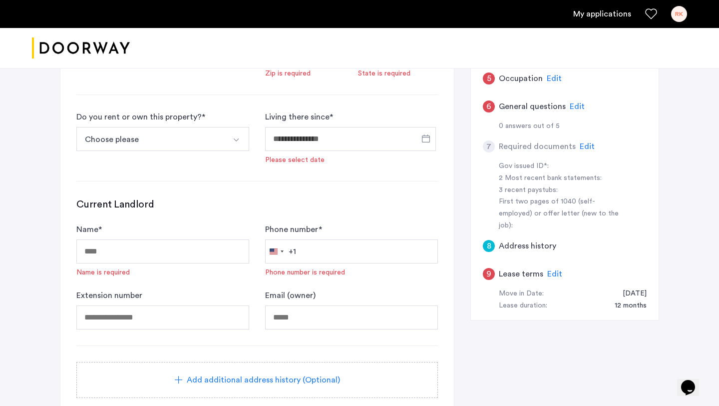
click at [555, 270] on span "Edit" at bounding box center [554, 274] width 15 height 8
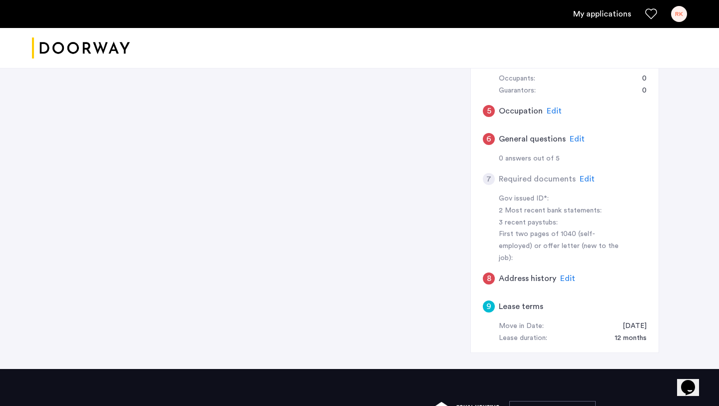
scroll to position [368, 0]
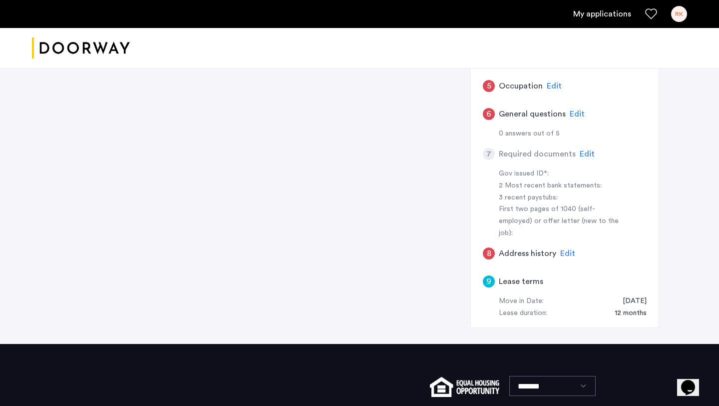
click at [564, 249] on span "Edit" at bounding box center [567, 253] width 15 height 8
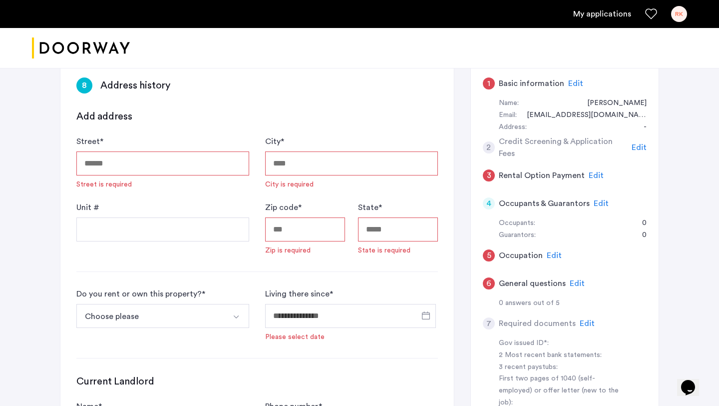
scroll to position [201, 0]
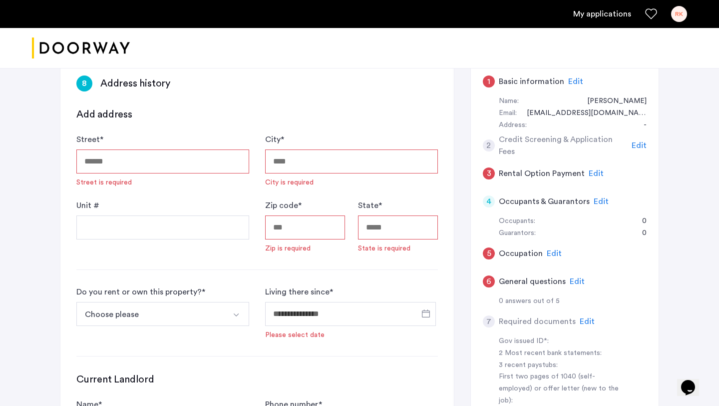
click at [577, 277] on span "Edit" at bounding box center [577, 281] width 15 height 8
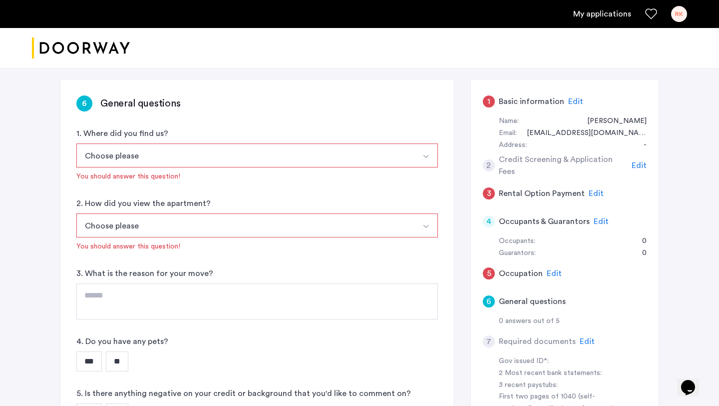
scroll to position [181, 0]
click at [591, 189] on span "Edit" at bounding box center [596, 193] width 15 height 8
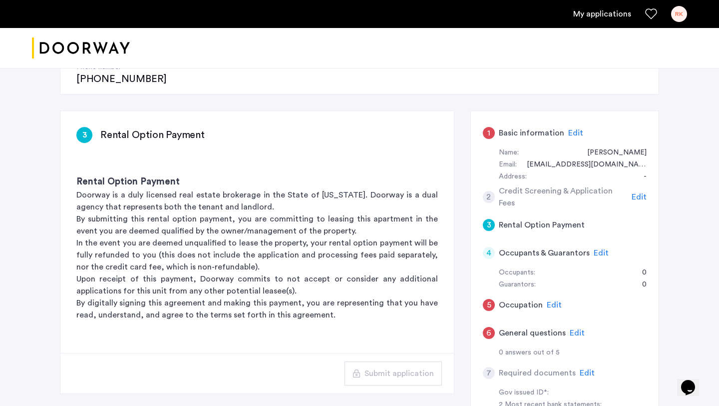
scroll to position [151, 0]
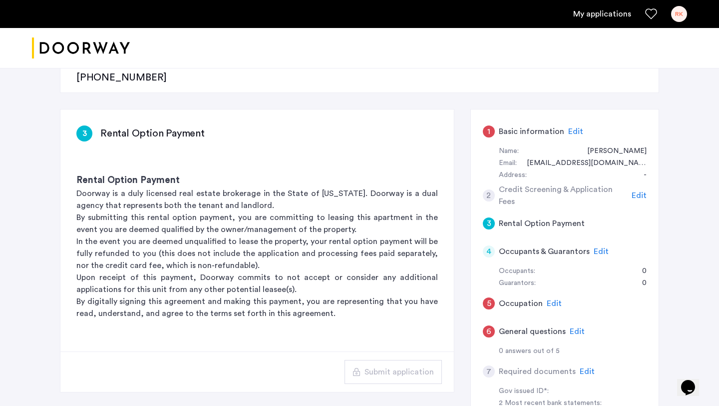
click at [637, 191] on span "Edit" at bounding box center [639, 195] width 15 height 8
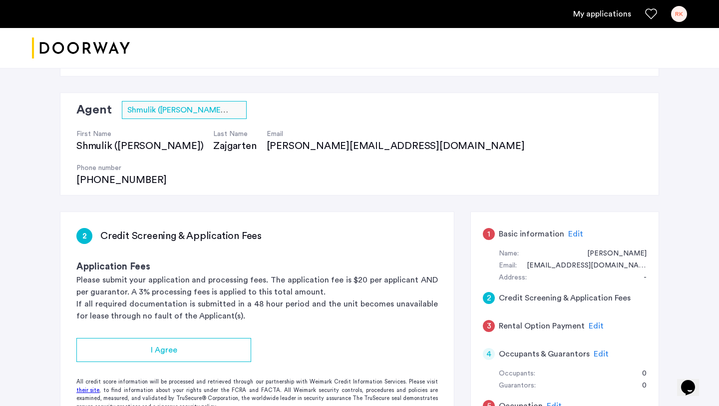
scroll to position [0, 0]
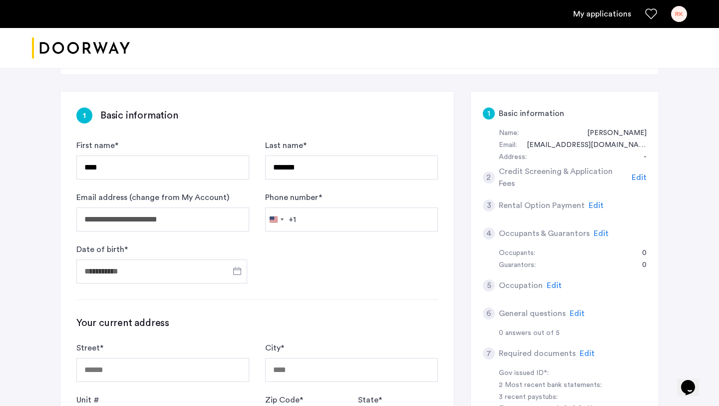
scroll to position [170, 0]
click at [589, 200] on span "Edit" at bounding box center [596, 204] width 15 height 8
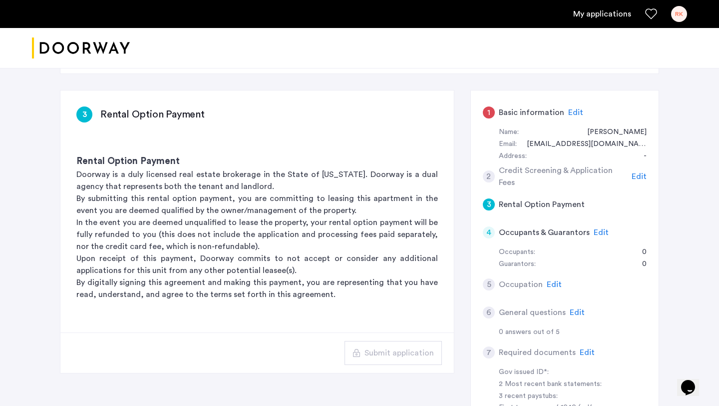
click at [594, 228] on span "Edit" at bounding box center [601, 232] width 15 height 8
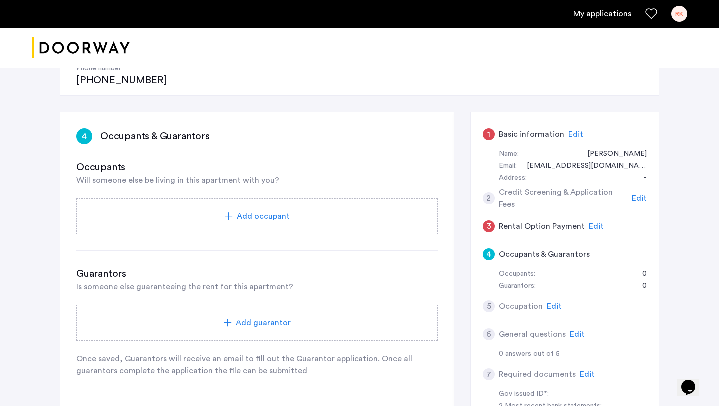
scroll to position [149, 0]
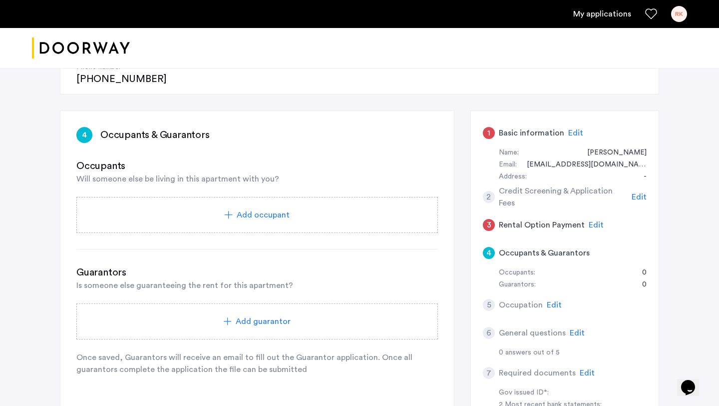
click at [277, 209] on span "Add occupant" at bounding box center [263, 215] width 53 height 12
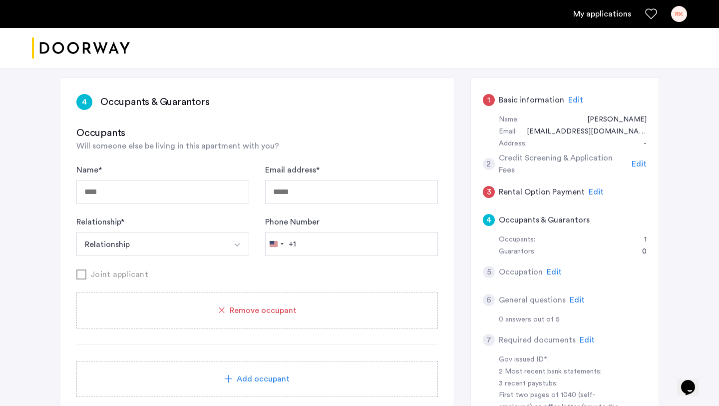
scroll to position [192, 0]
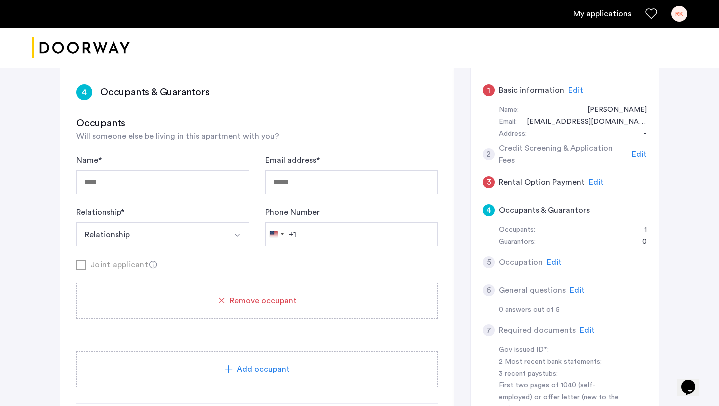
click at [192, 363] on div "Add occupant" at bounding box center [257, 369] width 338 height 12
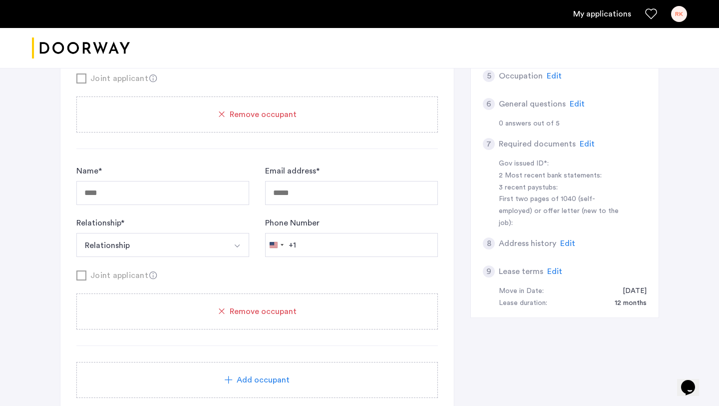
scroll to position [379, 0]
click at [210, 292] on div "Remove occupant" at bounding box center [257, 310] width 362 height 36
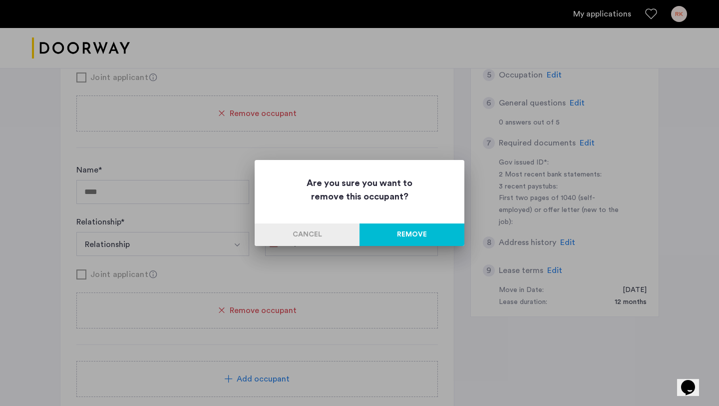
click at [411, 231] on button "Remove" at bounding box center [412, 234] width 105 height 22
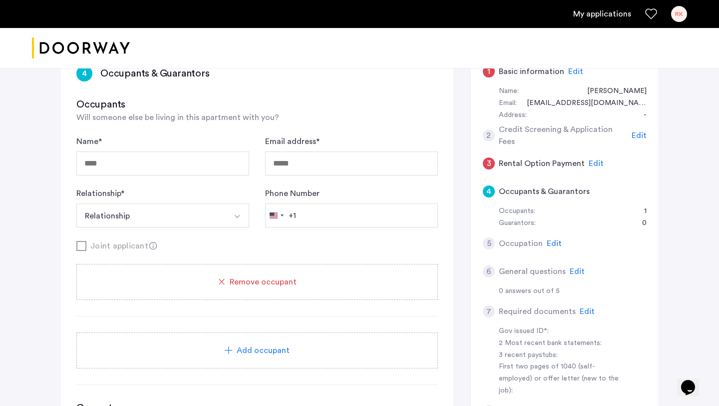
scroll to position [213, 0]
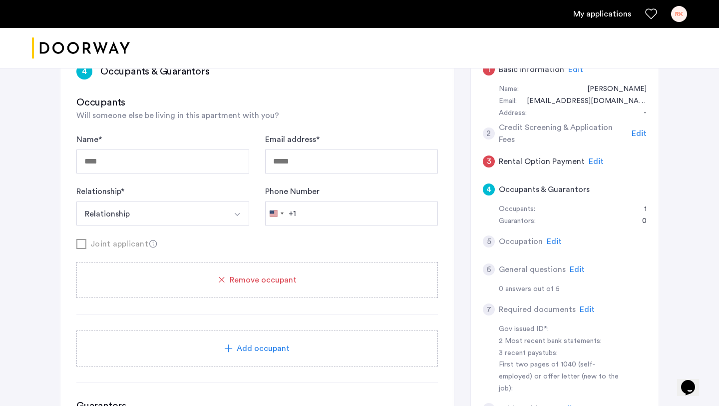
click at [548, 237] on span "Edit" at bounding box center [554, 241] width 15 height 8
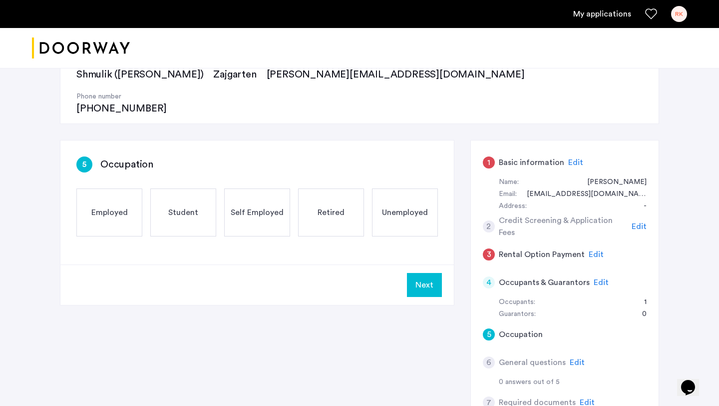
scroll to position [120, 0]
click at [576, 358] on span "Edit" at bounding box center [577, 362] width 15 height 8
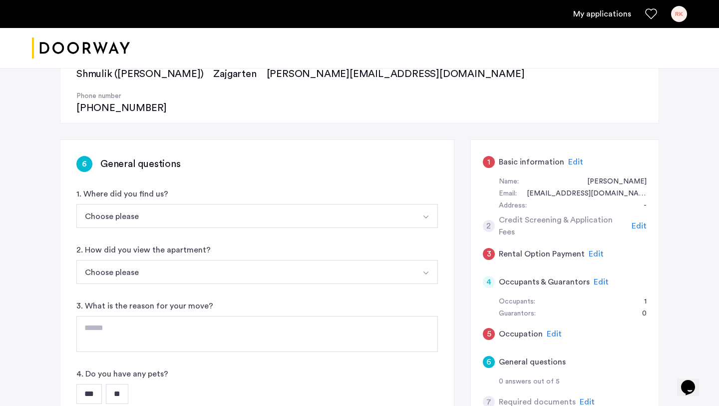
click at [298, 260] on button "Choose please" at bounding box center [245, 272] width 338 height 24
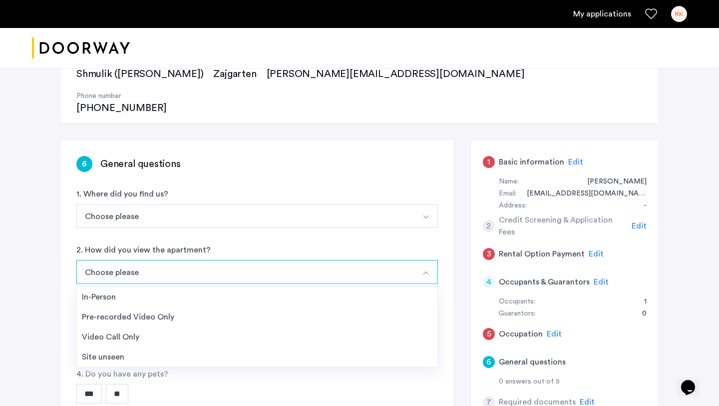
click at [298, 260] on button "Choose please" at bounding box center [245, 272] width 338 height 24
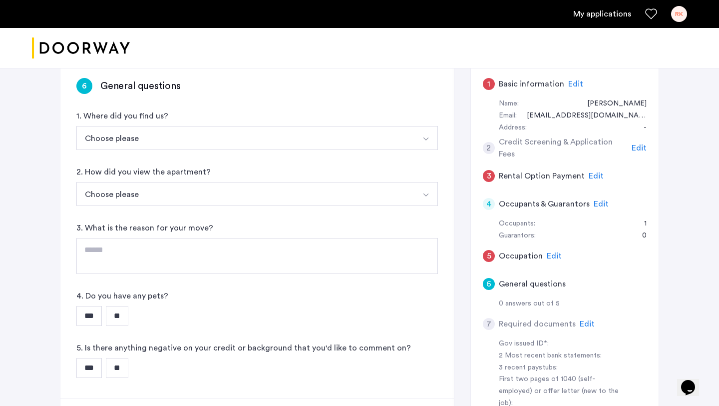
scroll to position [194, 0]
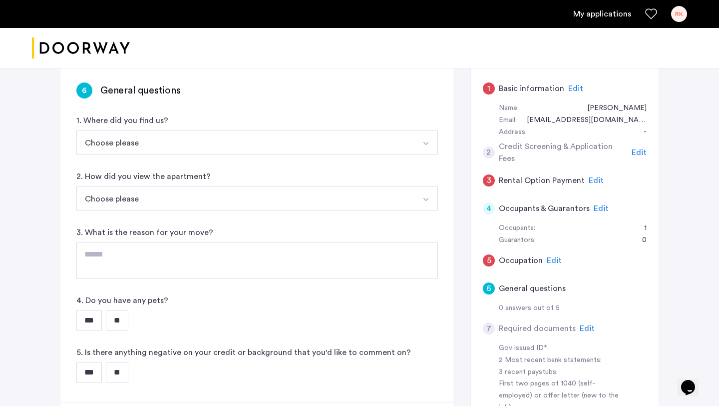
click at [586, 324] on span "Edit" at bounding box center [587, 328] width 15 height 8
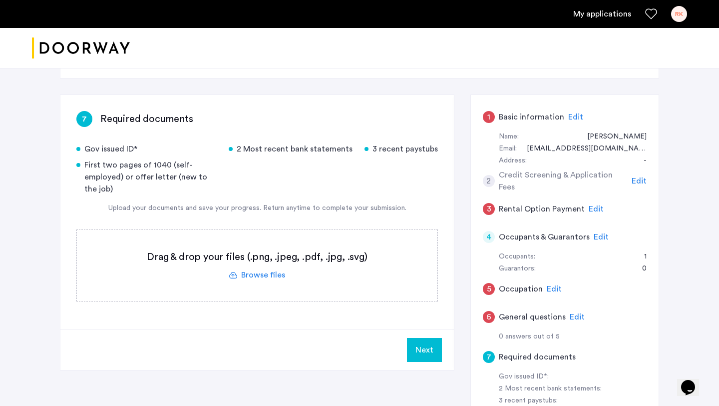
scroll to position [171, 0]
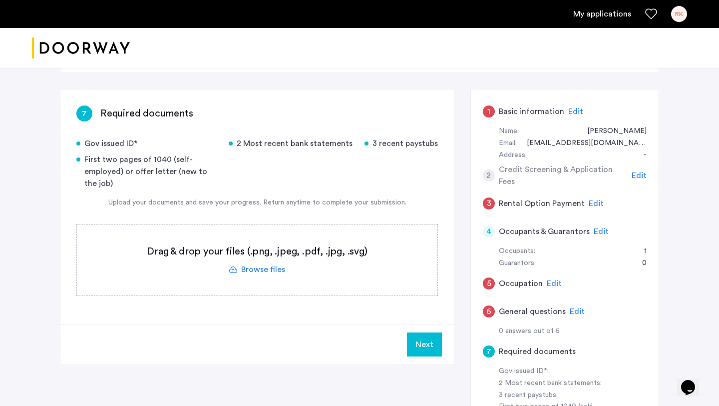
click at [551, 279] on span "Edit" at bounding box center [554, 283] width 15 height 8
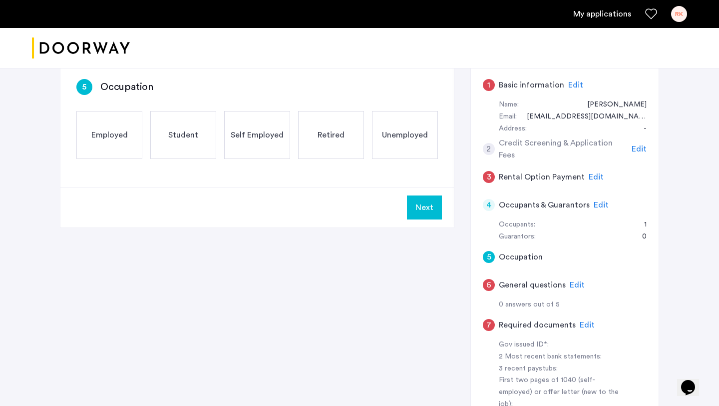
scroll to position [202, 0]
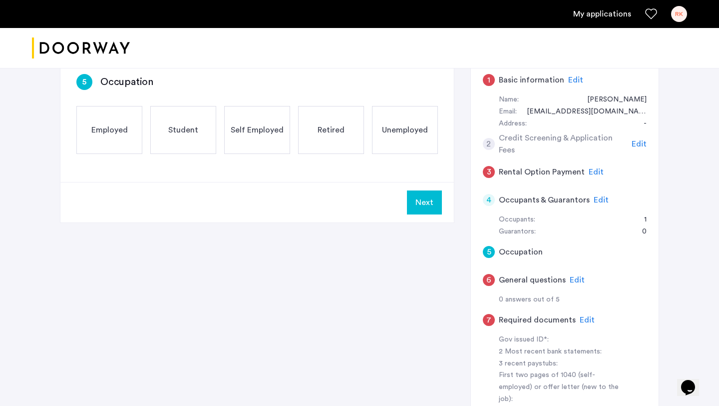
click at [571, 276] on span "Edit" at bounding box center [577, 280] width 15 height 8
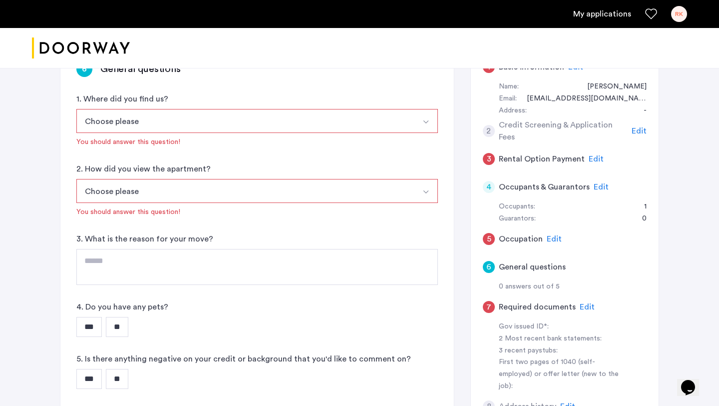
scroll to position [234, 0]
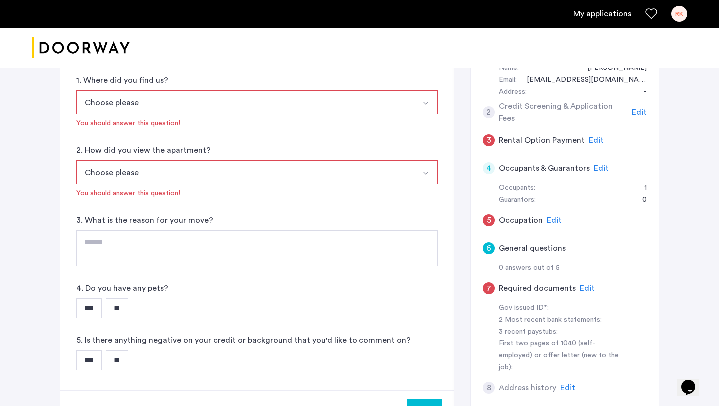
click at [582, 284] on span "Edit" at bounding box center [587, 288] width 15 height 8
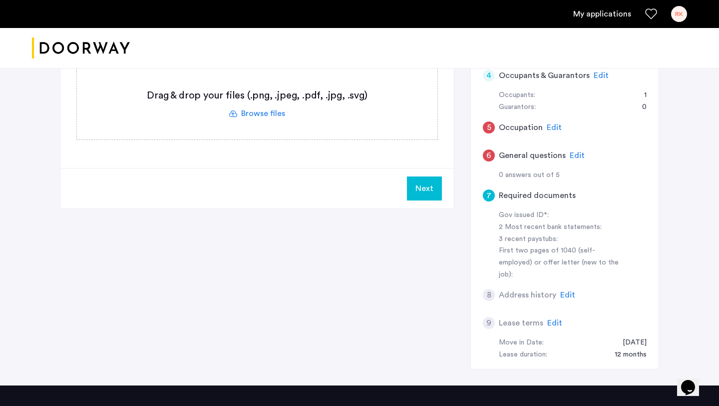
scroll to position [328, 0]
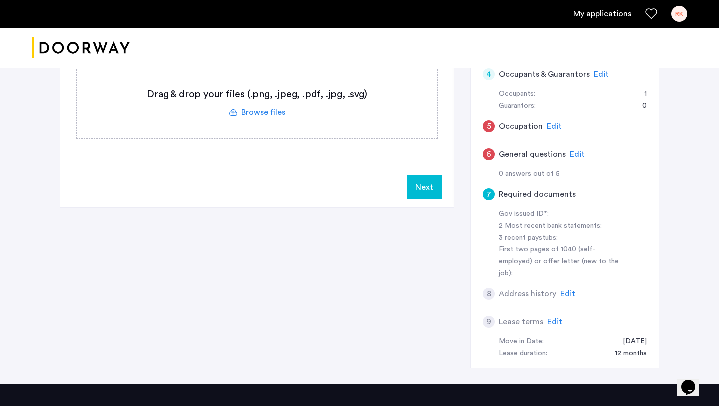
click at [562, 290] on span "Edit" at bounding box center [567, 294] width 15 height 8
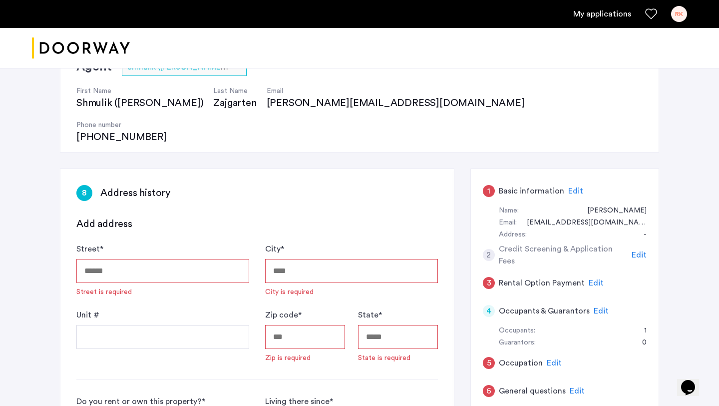
scroll to position [0, 0]
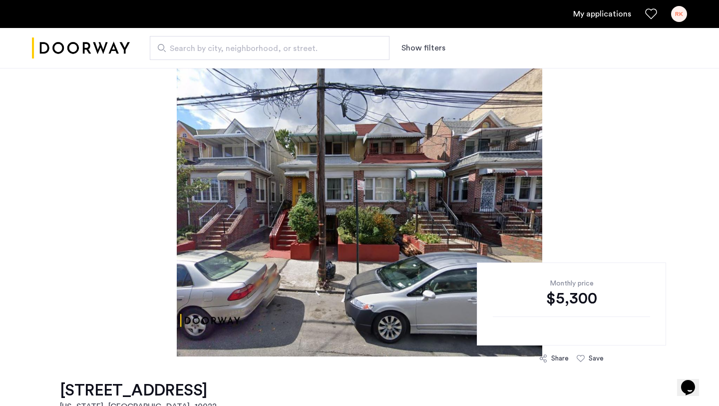
scroll to position [14, 0]
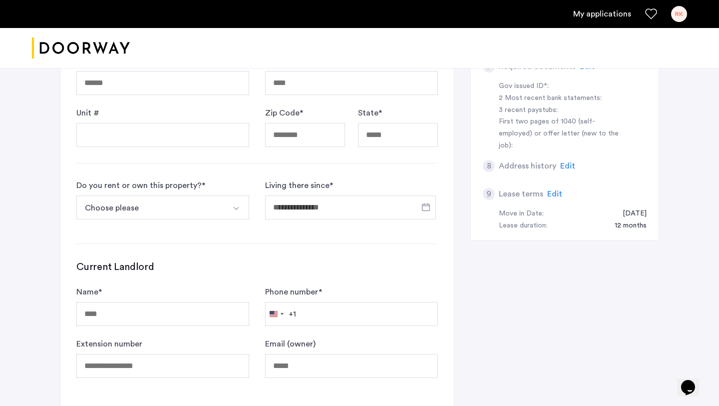
scroll to position [457, 0]
click at [573, 235] on div "**********" at bounding box center [359, 134] width 599 height 662
